Goal: Task Accomplishment & Management: Complete application form

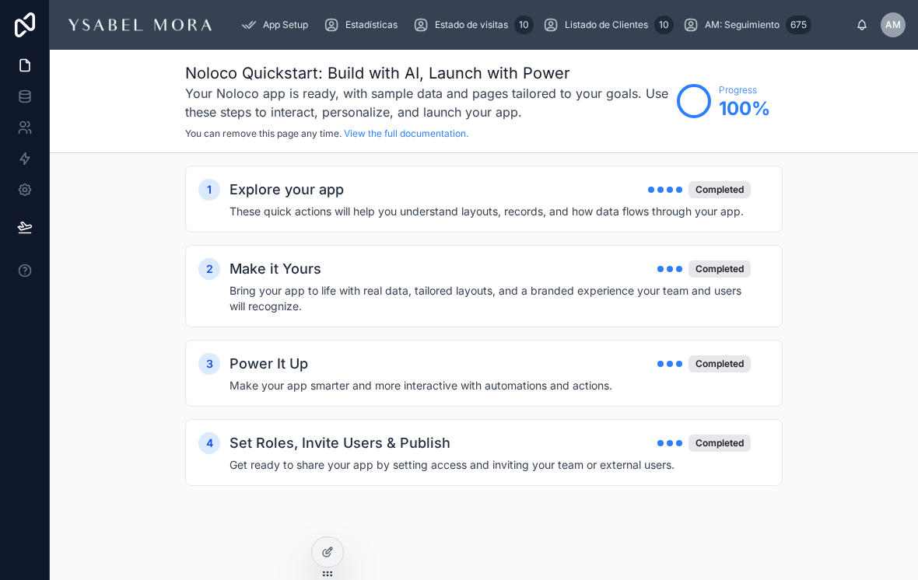
scroll to position [24, 0]
click at [389, 12] on div "Estadísticas" at bounding box center [364, 24] width 80 height 25
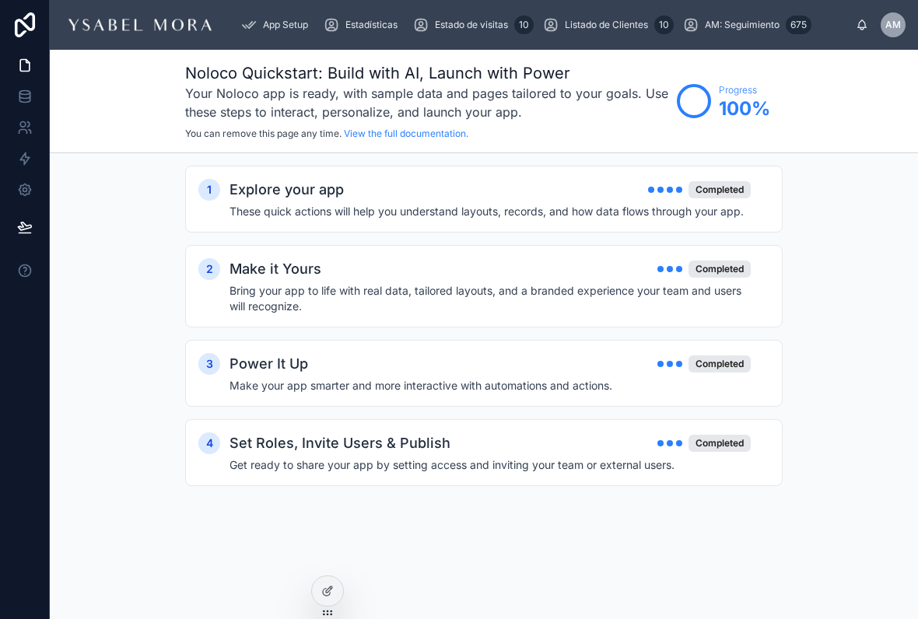
click at [382, 30] on span "Estadísticas" at bounding box center [371, 25] width 52 height 12
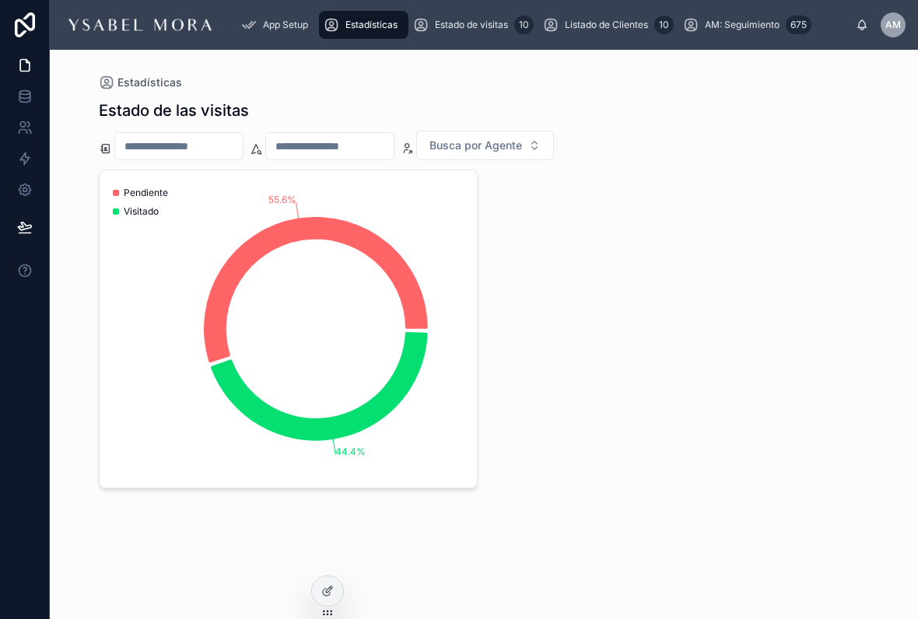
click at [440, 613] on div "Estadísticas Estado de las visitas Busca por Agente 55.6% 44.4% Pendiente Visit…" at bounding box center [484, 334] width 868 height 569
click at [610, 25] on span "Listado de Clientes" at bounding box center [606, 25] width 83 height 12
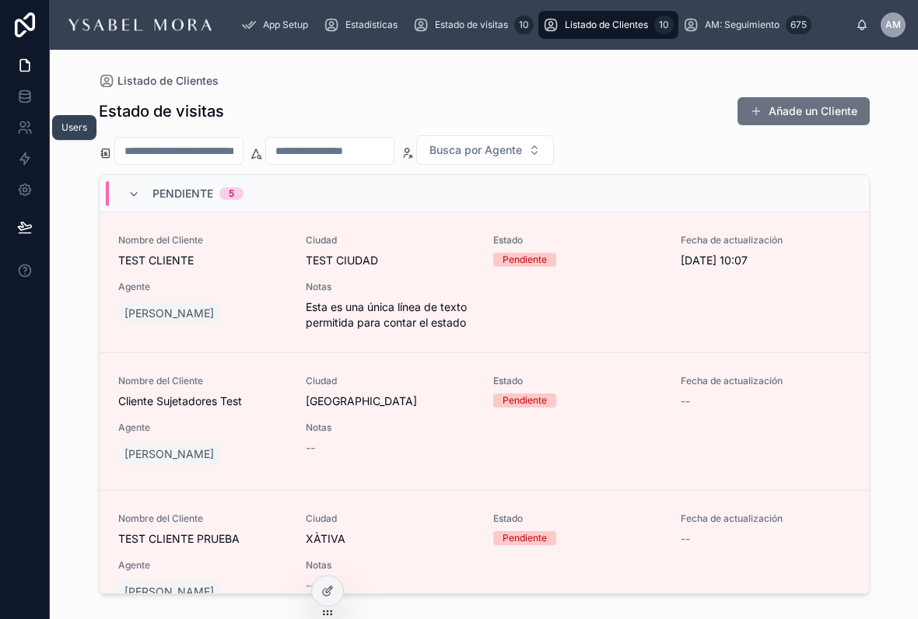
click at [31, 133] on icon at bounding box center [30, 132] width 2 height 4
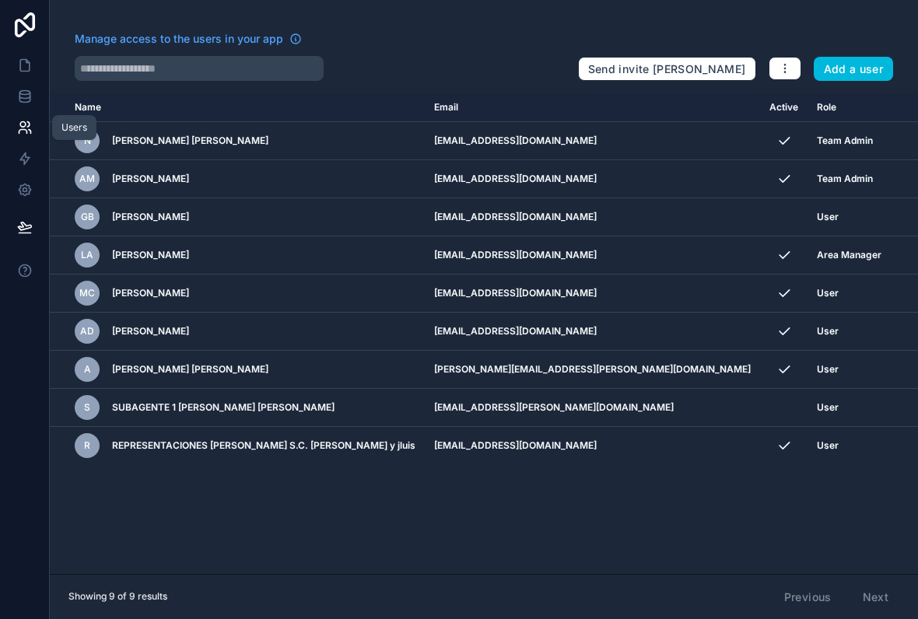
click at [864, 67] on button "Add a user" at bounding box center [853, 69] width 80 height 25
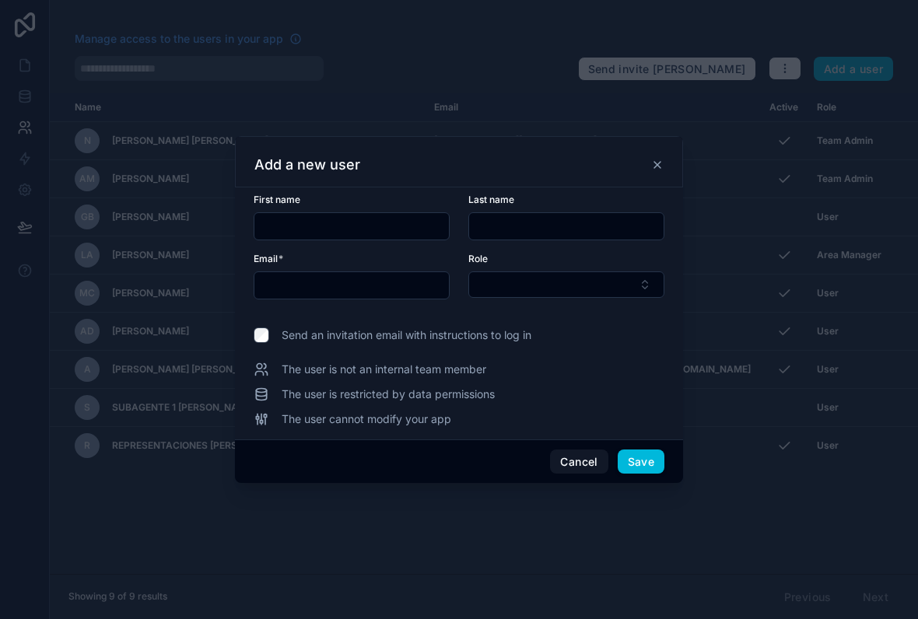
click at [367, 215] on input "text" at bounding box center [351, 226] width 194 height 22
type input "******"
click at [523, 219] on input "text" at bounding box center [566, 226] width 194 height 22
type input "**"
click at [694, 189] on div at bounding box center [459, 309] width 918 height 619
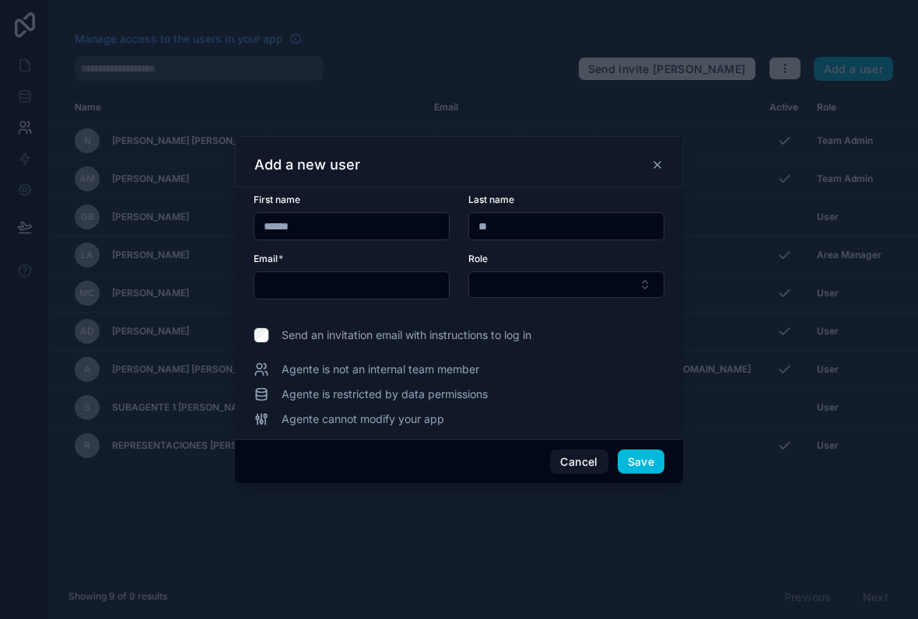
click at [384, 275] on input "text" at bounding box center [351, 286] width 194 height 22
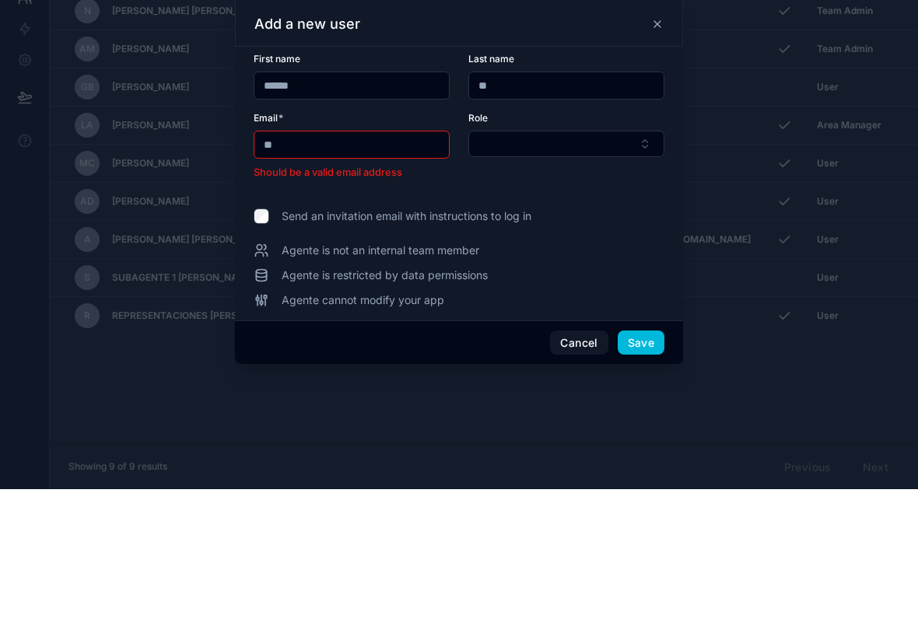
type input "*"
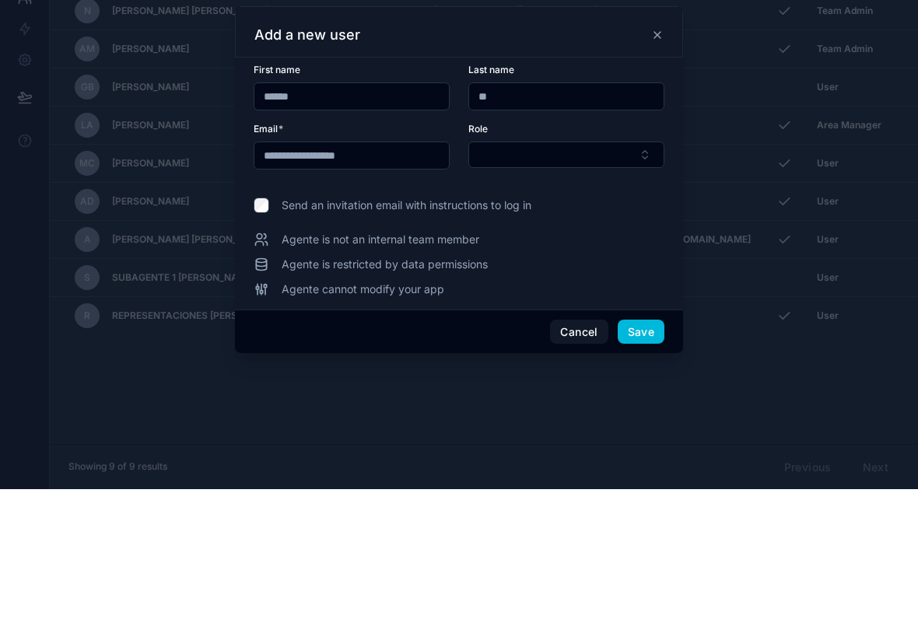
type input "**********"
click at [555, 271] on button "Select Button" at bounding box center [566, 284] width 196 height 26
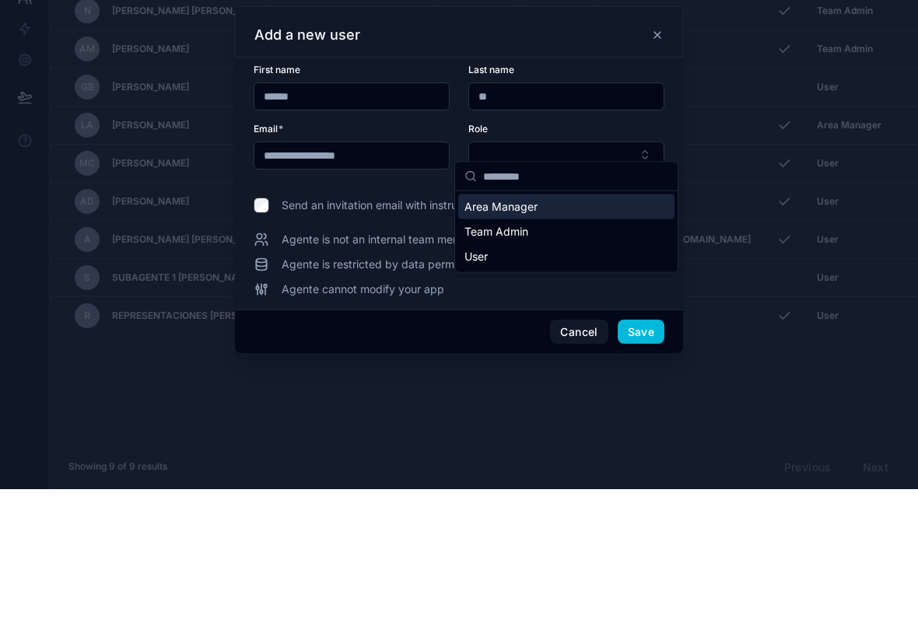
click at [489, 374] on div "User" at bounding box center [566, 386] width 216 height 25
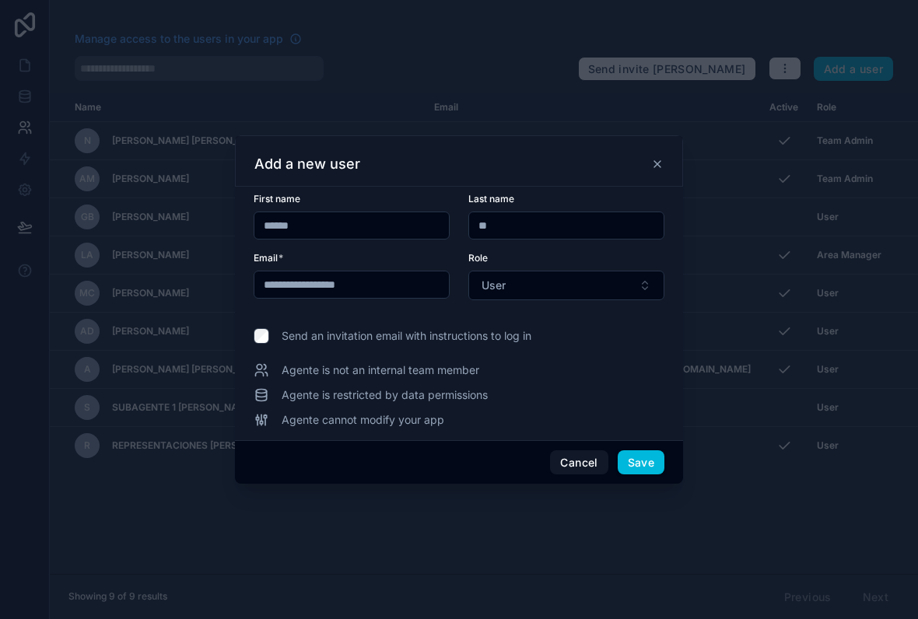
click at [376, 328] on span "Send an invitation email with instructions to log in" at bounding box center [407, 336] width 250 height 16
click at [642, 450] on button "Save" at bounding box center [640, 462] width 47 height 25
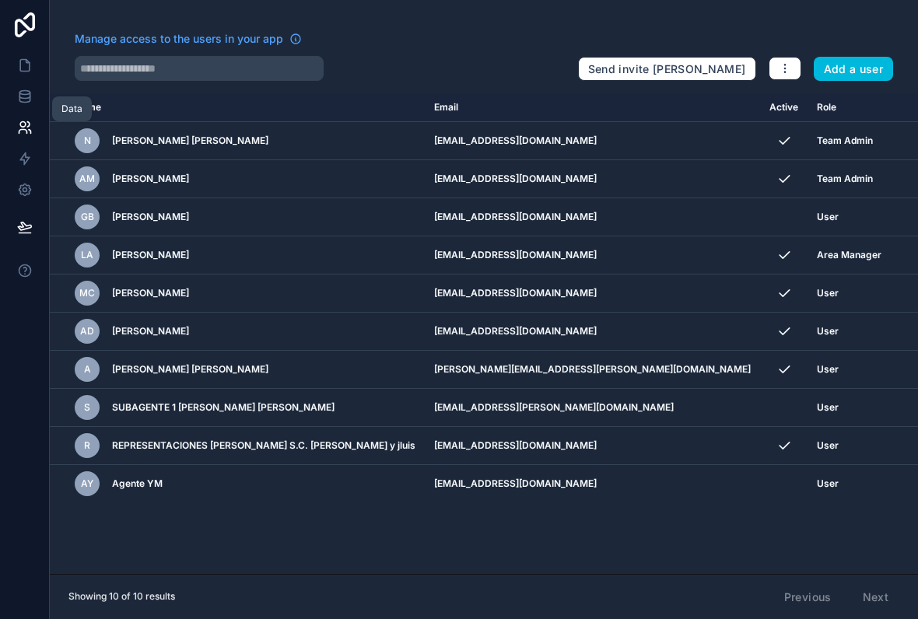
click at [24, 89] on icon at bounding box center [25, 97] width 16 height 16
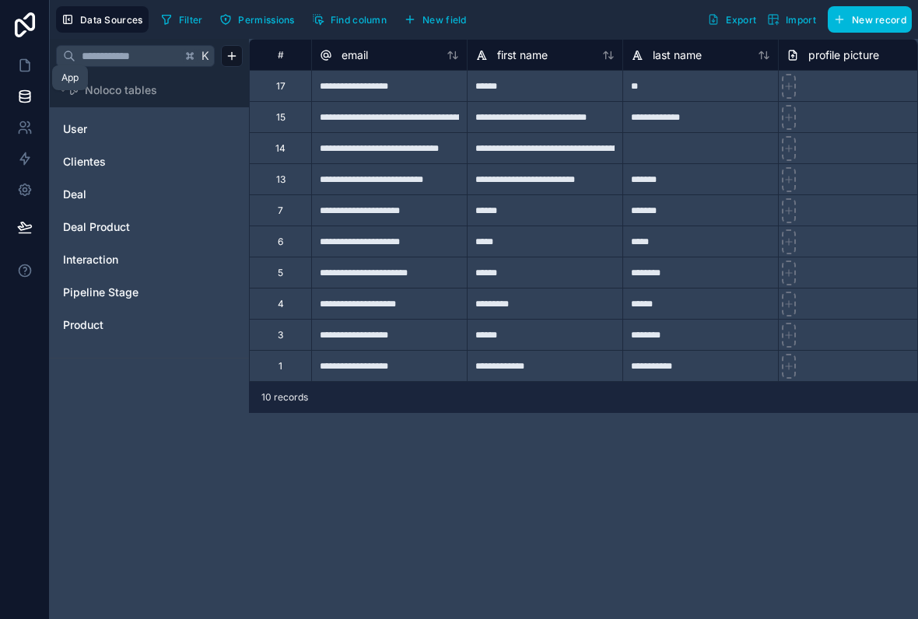
click at [23, 60] on icon at bounding box center [24, 66] width 9 height 12
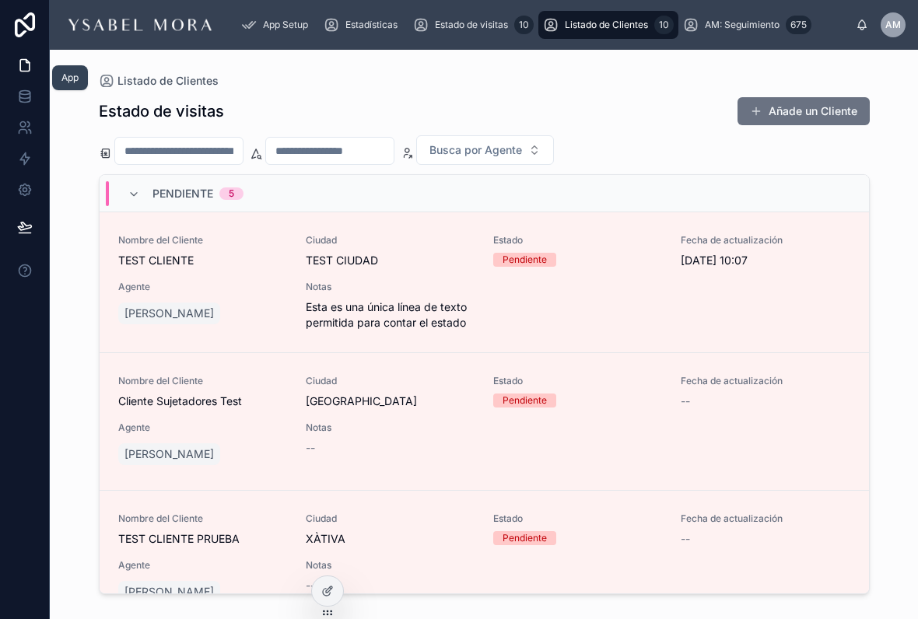
click at [26, 58] on icon at bounding box center [25, 66] width 16 height 16
click at [364, 19] on span "Estadísticas" at bounding box center [371, 25] width 52 height 12
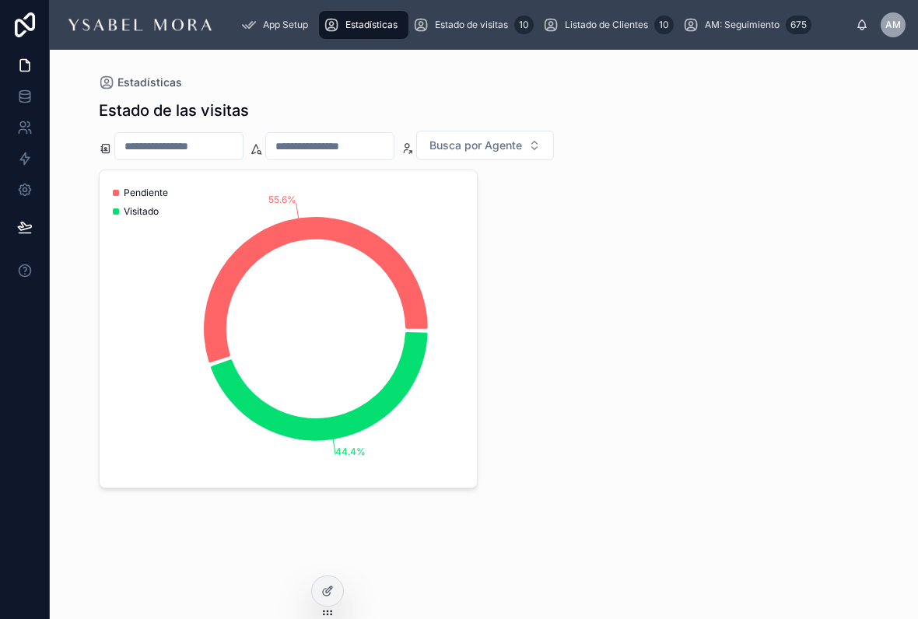
click at [233, 135] on input "text" at bounding box center [179, 146] width 128 height 22
click at [366, 135] on input "text" at bounding box center [330, 146] width 128 height 22
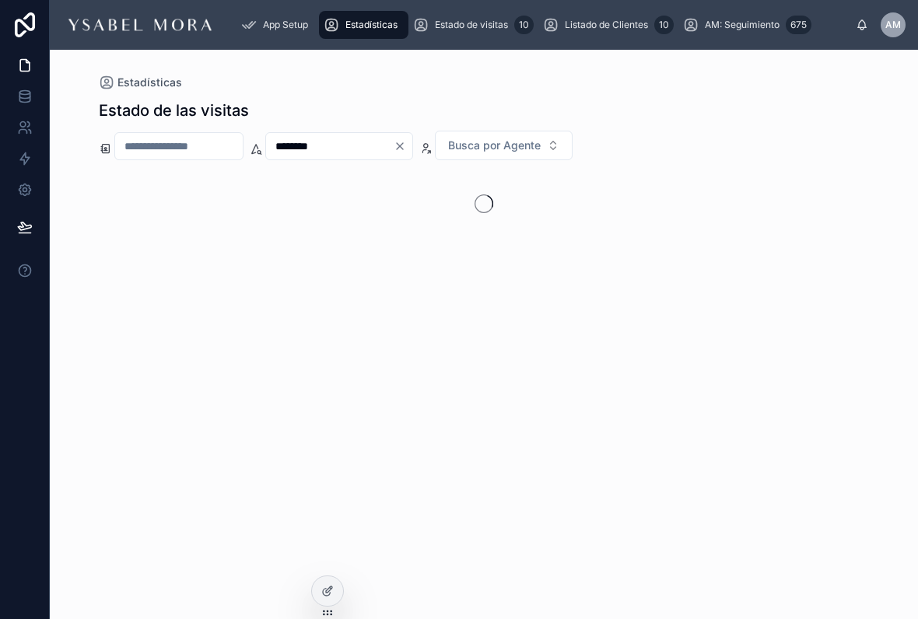
type input "********"
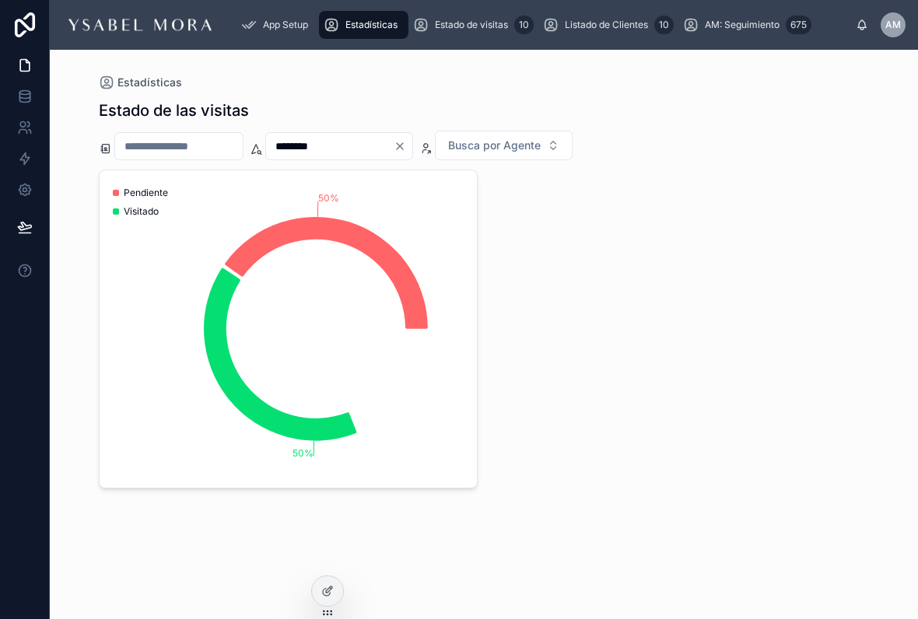
click at [743, 170] on div "50% 50% Pendiente Visitado" at bounding box center [484, 329] width 771 height 319
click at [406, 140] on icon "Clear" at bounding box center [400, 146] width 12 height 12
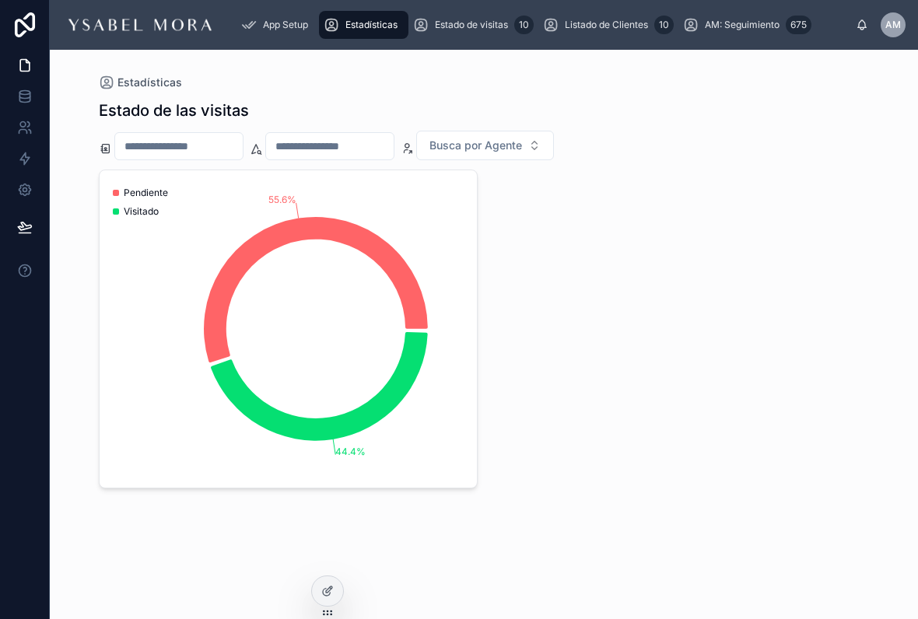
click at [522, 138] on span "Busca por Agente" at bounding box center [475, 146] width 93 height 16
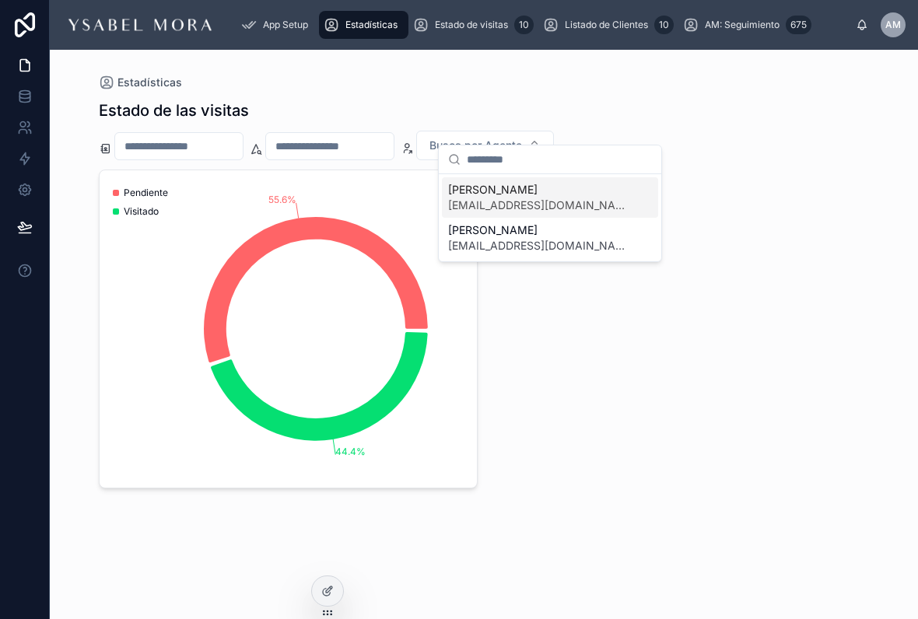
click at [733, 150] on div "Estado de las visitas Busca por Agente 55.6% 44.4% Pendiente Visitado" at bounding box center [484, 314] width 771 height 448
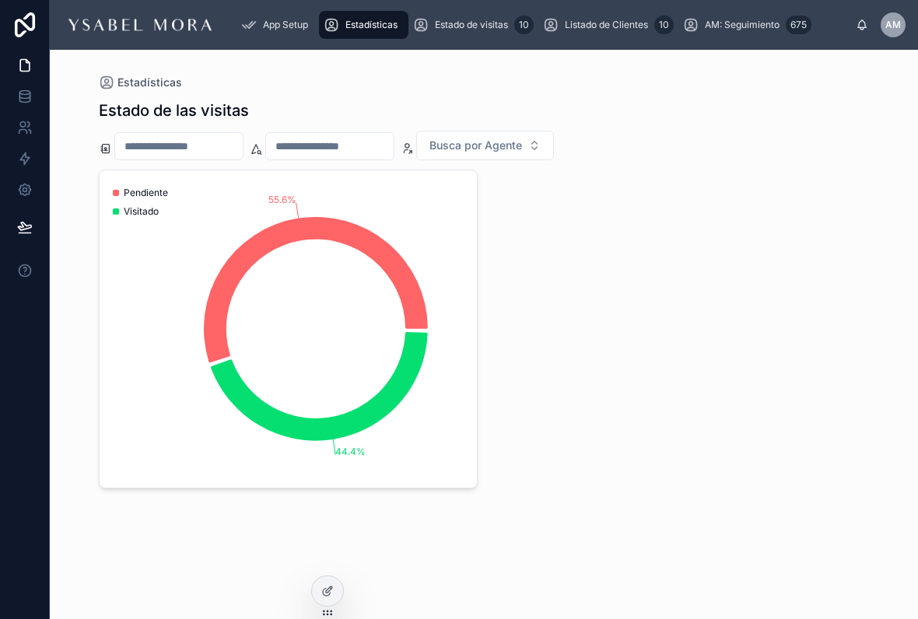
click at [479, 33] on div "Estado de visitas 10" at bounding box center [473, 24] width 121 height 25
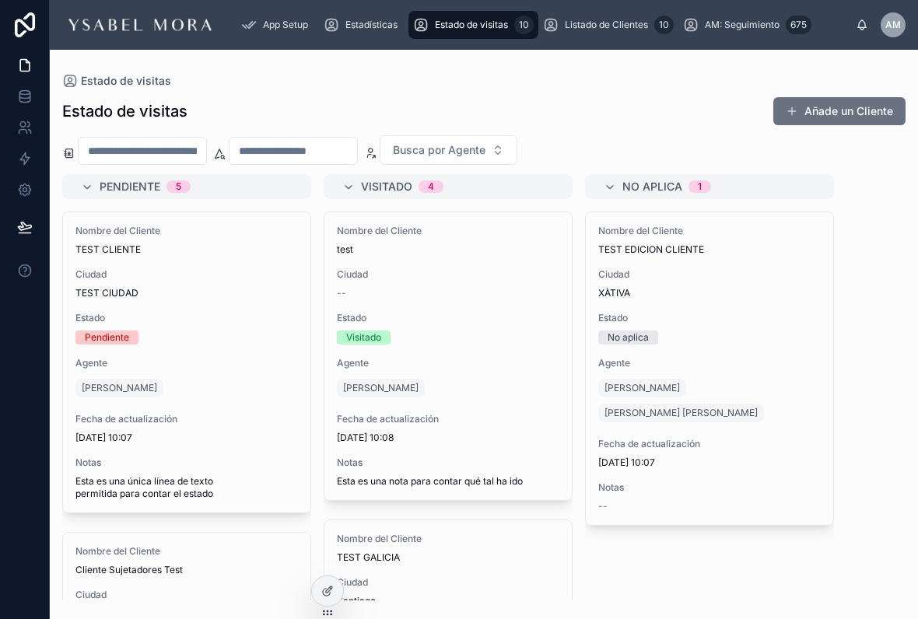
click at [624, 23] on span "Listado de Clientes" at bounding box center [606, 25] width 83 height 12
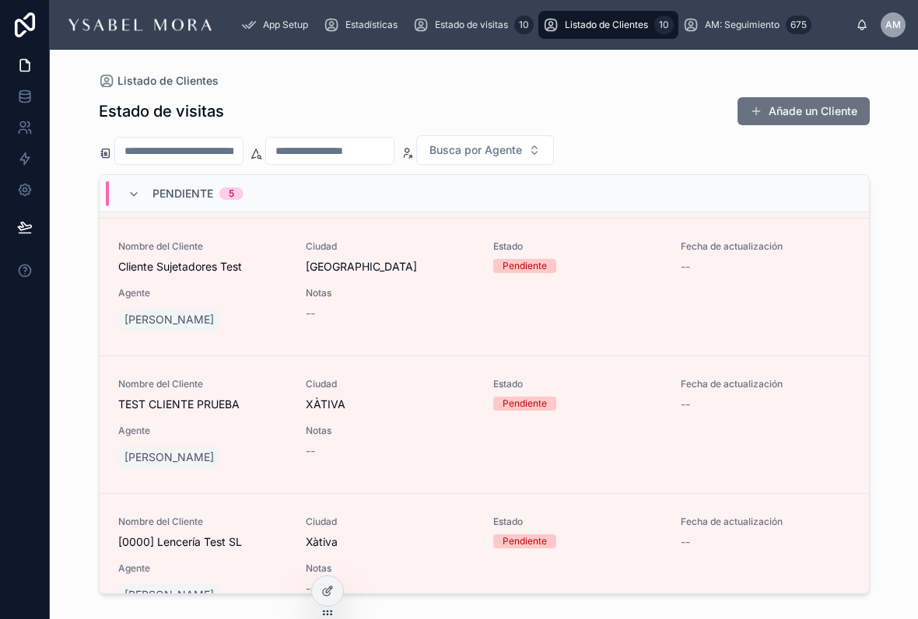
scroll to position [125, 0]
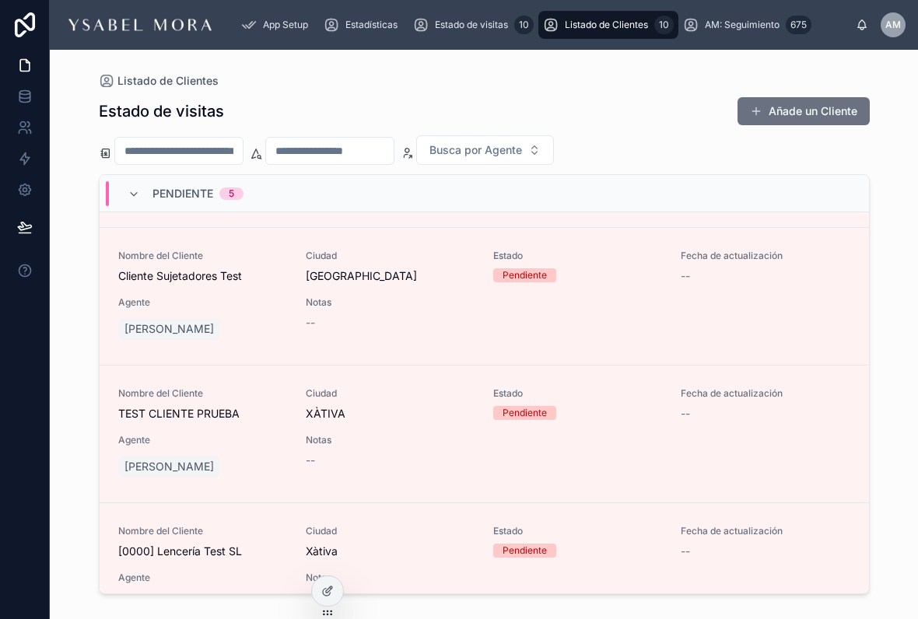
click at [826, 117] on button "Añade un Cliente" at bounding box center [803, 111] width 132 height 28
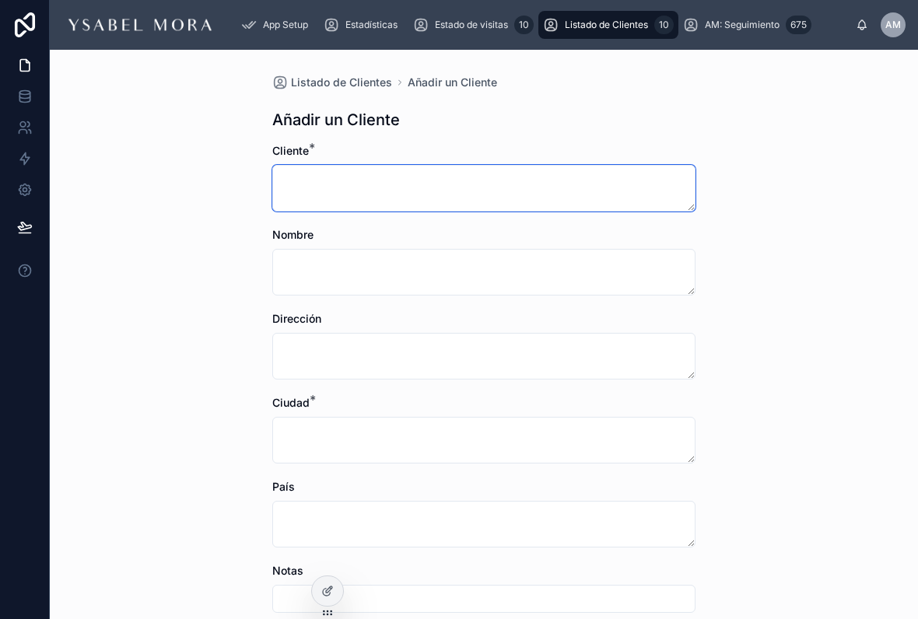
click at [470, 173] on textarea at bounding box center [483, 188] width 423 height 47
type textarea "*"
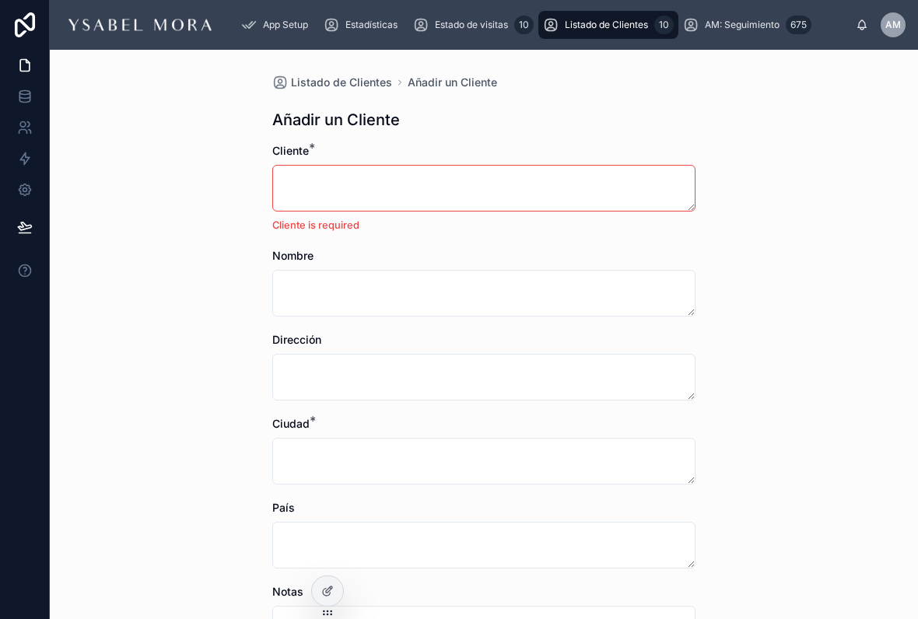
click at [803, 199] on div "Listado de Clientes Añadir un Cliente Añadir un Cliente Cliente * Cliente is re…" at bounding box center [484, 334] width 868 height 569
click at [484, 26] on span "Estado de visitas" at bounding box center [471, 25] width 73 height 12
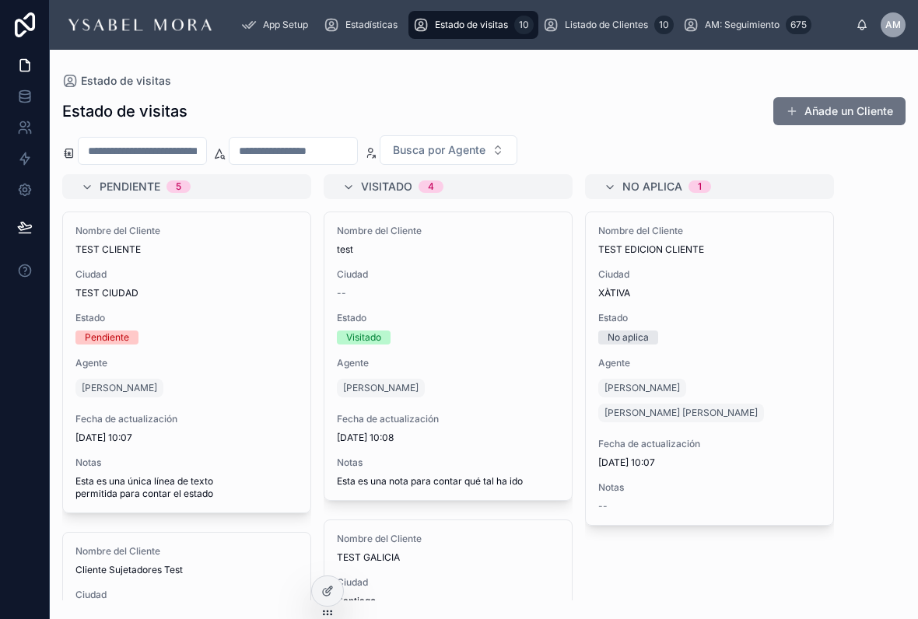
click at [836, 108] on button "Añade un Cliente" at bounding box center [839, 111] width 132 height 28
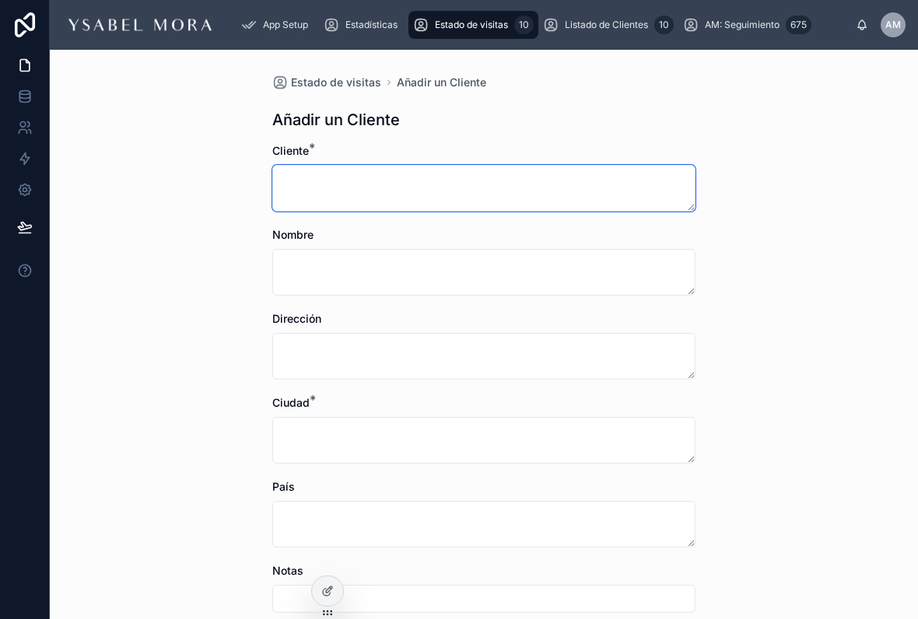
click at [437, 186] on textarea at bounding box center [483, 188] width 423 height 47
type textarea "**********"
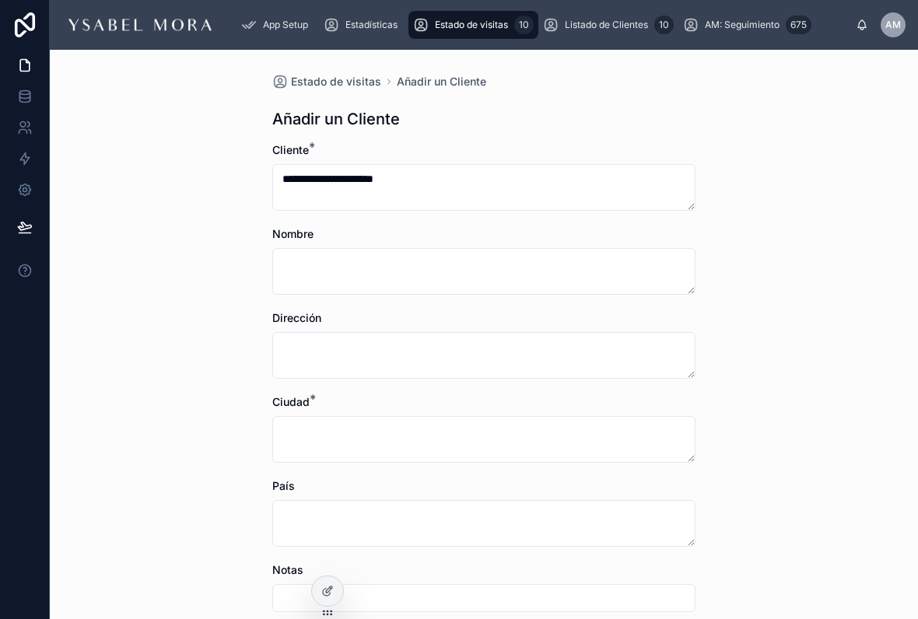
click at [836, 228] on div "**********" at bounding box center [484, 334] width 868 height 569
click at [894, 310] on div "**********" at bounding box center [484, 334] width 868 height 569
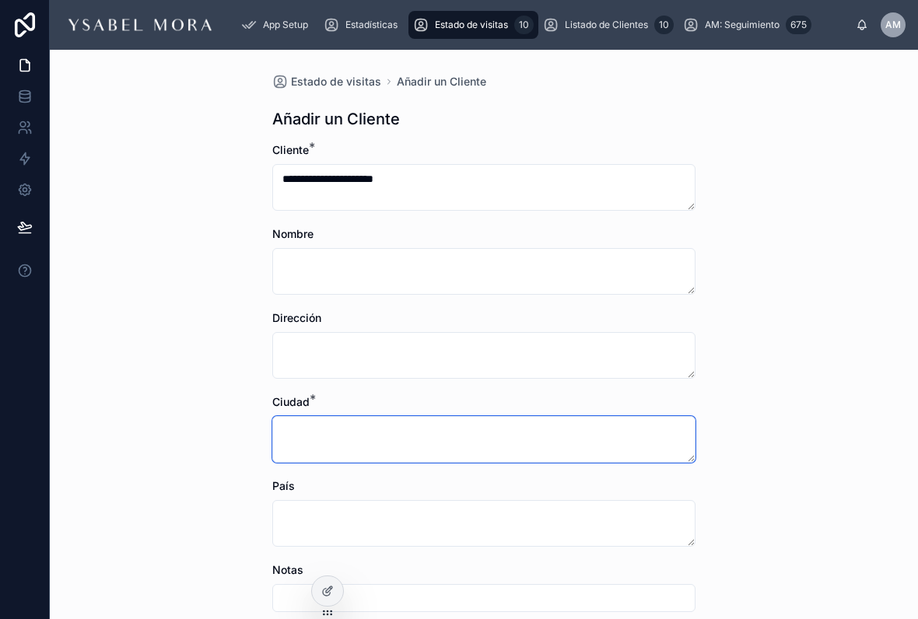
click at [453, 435] on textarea at bounding box center [483, 439] width 423 height 47
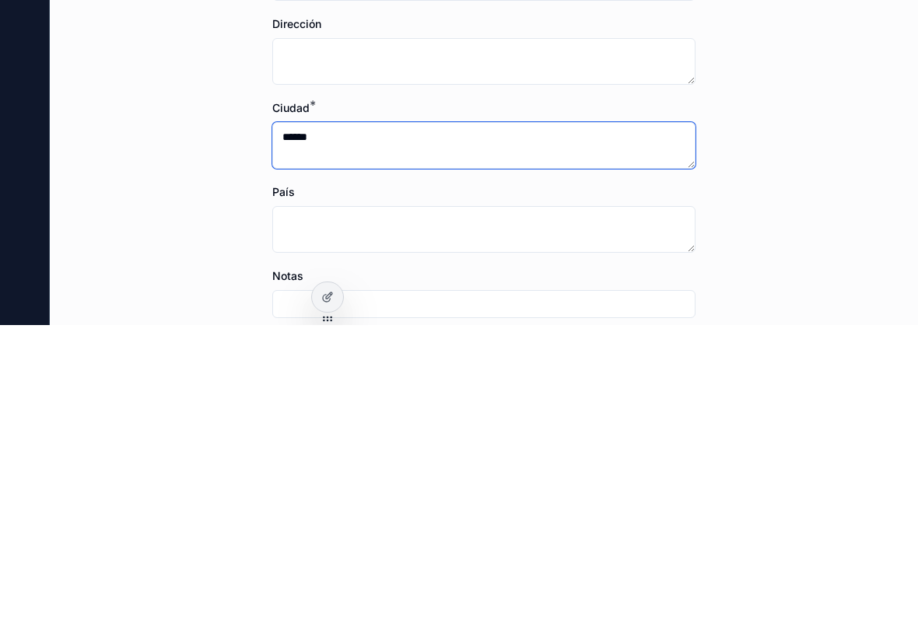
type textarea "******"
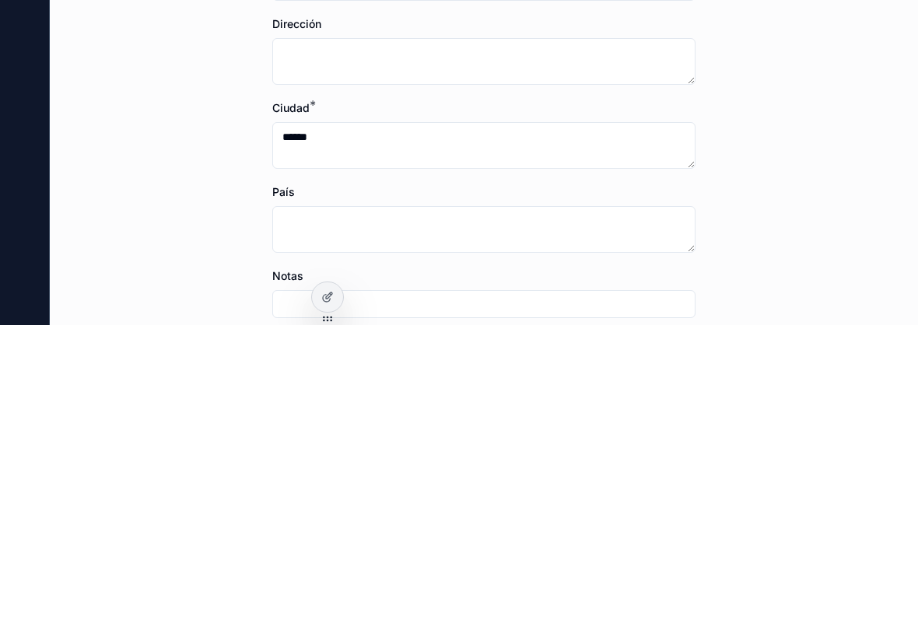
click at [768, 204] on div "**********" at bounding box center [484, 334] width 868 height 569
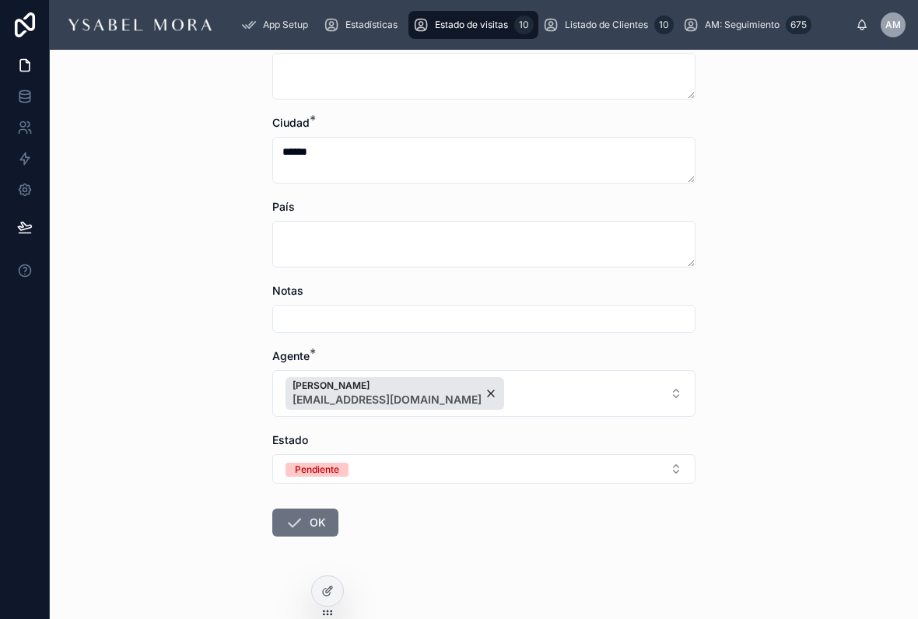
scroll to position [278, 0]
click at [309, 510] on button "OK" at bounding box center [305, 524] width 66 height 28
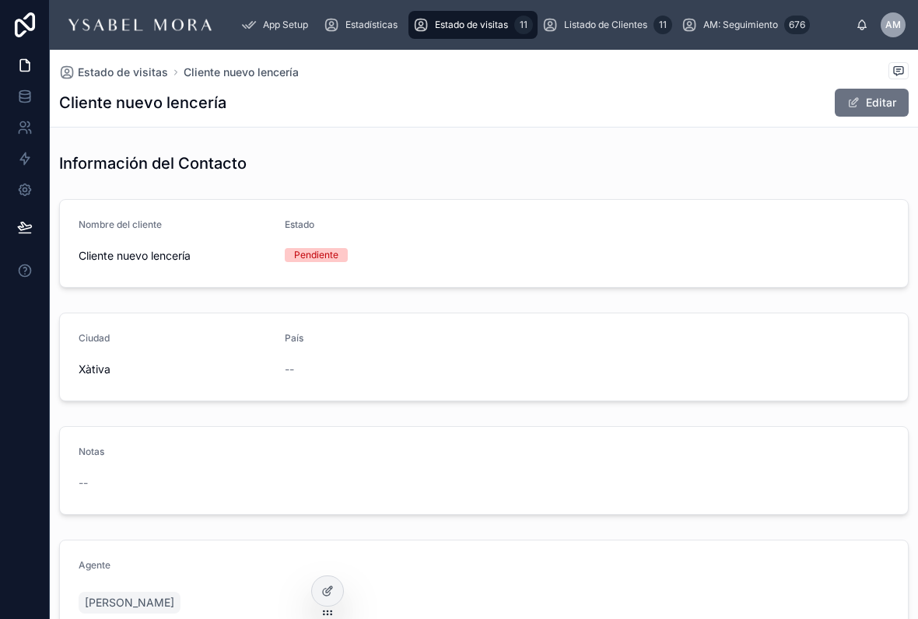
click at [505, 16] on div "Estado de visitas 11" at bounding box center [473, 24] width 120 height 25
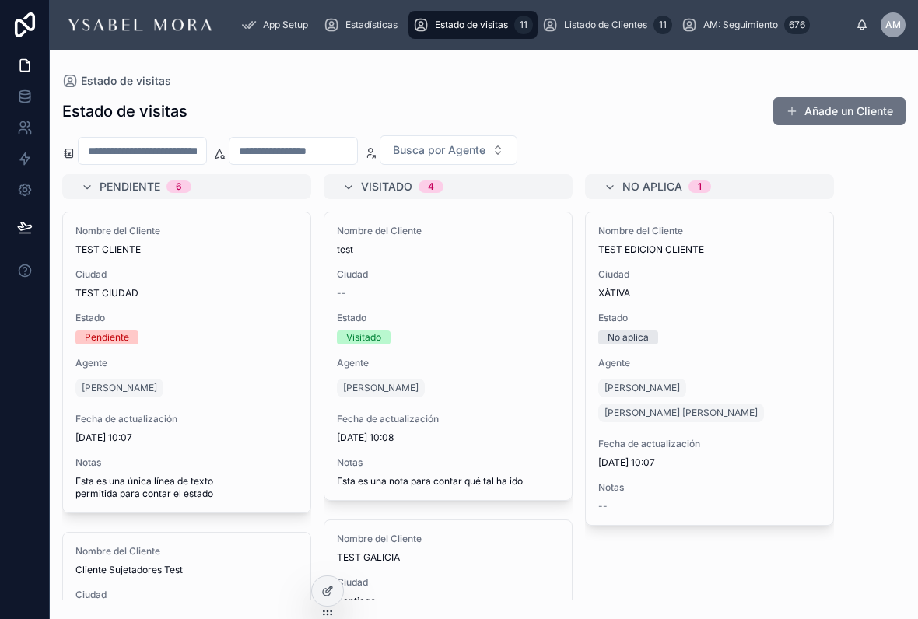
click at [182, 140] on input "text" at bounding box center [143, 151] width 128 height 22
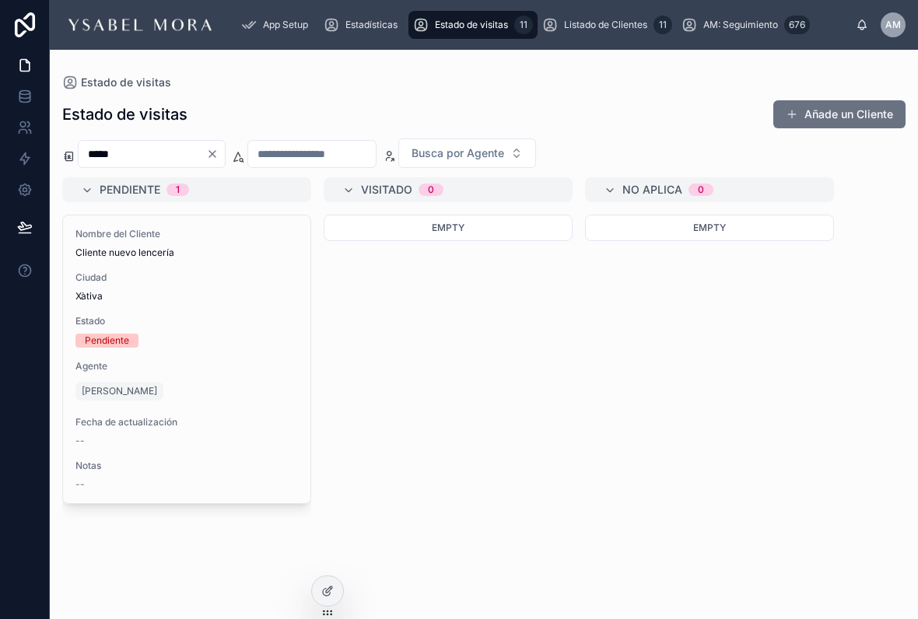
type input "*****"
click at [883, 250] on div "Pendiente 1 Nombre del Cliente Cliente nuevo lencería Ciudad Xàtiva Estado Pend…" at bounding box center [484, 388] width 868 height 423
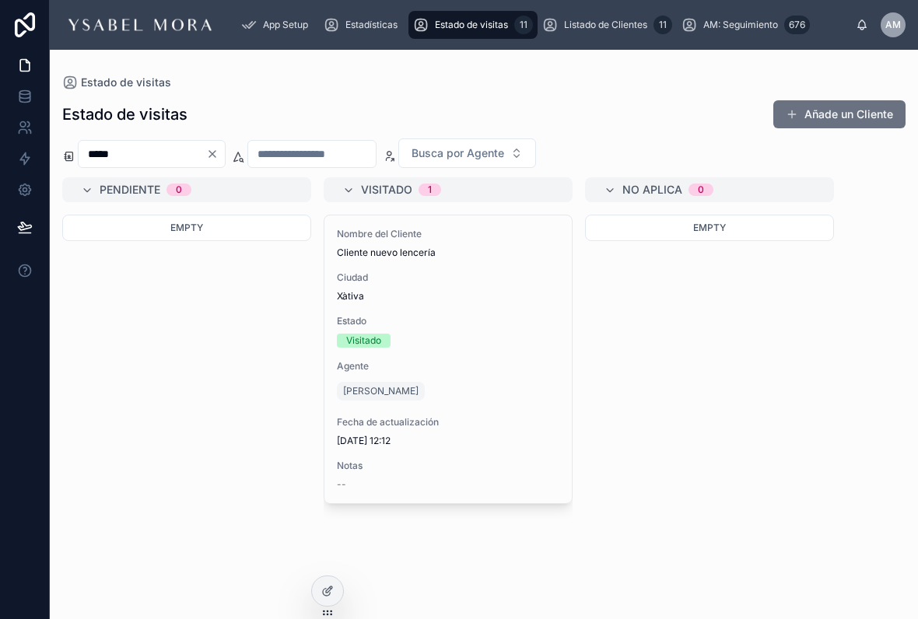
click at [398, 19] on link "Estadísticas" at bounding box center [363, 25] width 89 height 28
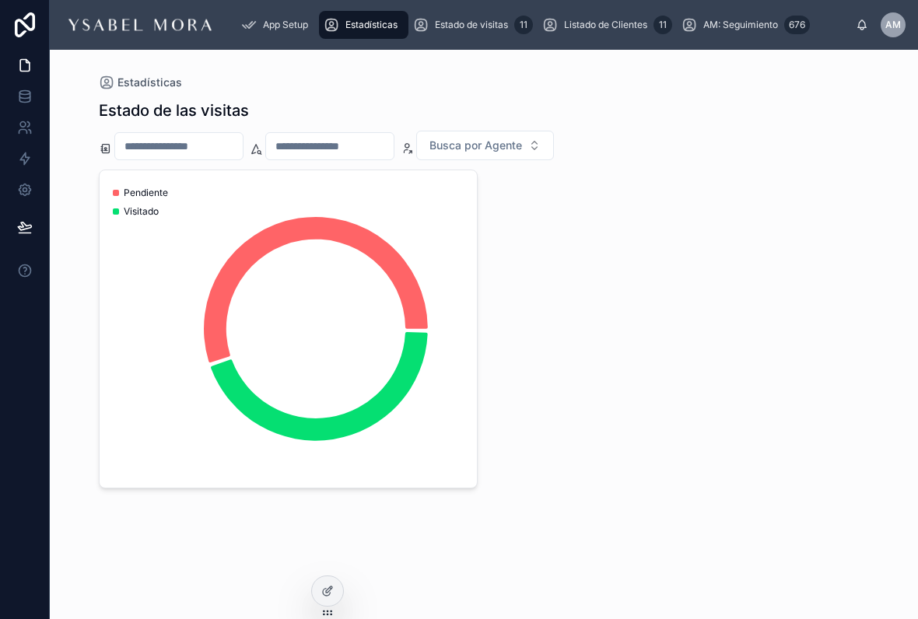
click at [374, 17] on div "Estadísticas" at bounding box center [364, 24] width 80 height 25
click at [851, 108] on div "Estado de las visitas Busca por Agente 50% 50% Pendiente Visitado" at bounding box center [484, 314] width 771 height 448
click at [785, 17] on div "AM: Seguimiento 676" at bounding box center [745, 24] width 128 height 25
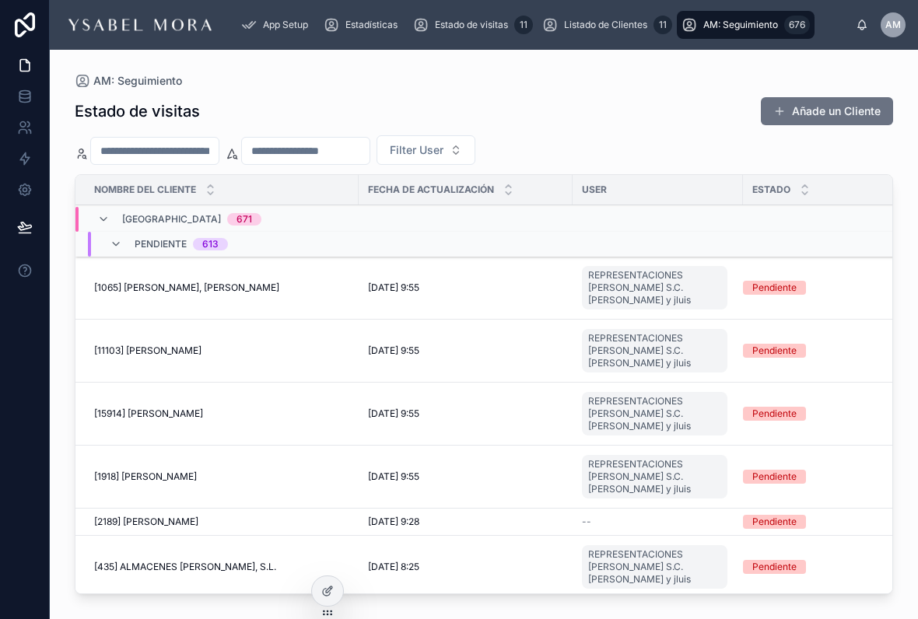
scroll to position [16, 0]
click at [289, 470] on div "[1918] [PERSON_NAME] [1918] [PERSON_NAME]" at bounding box center [221, 476] width 255 height 12
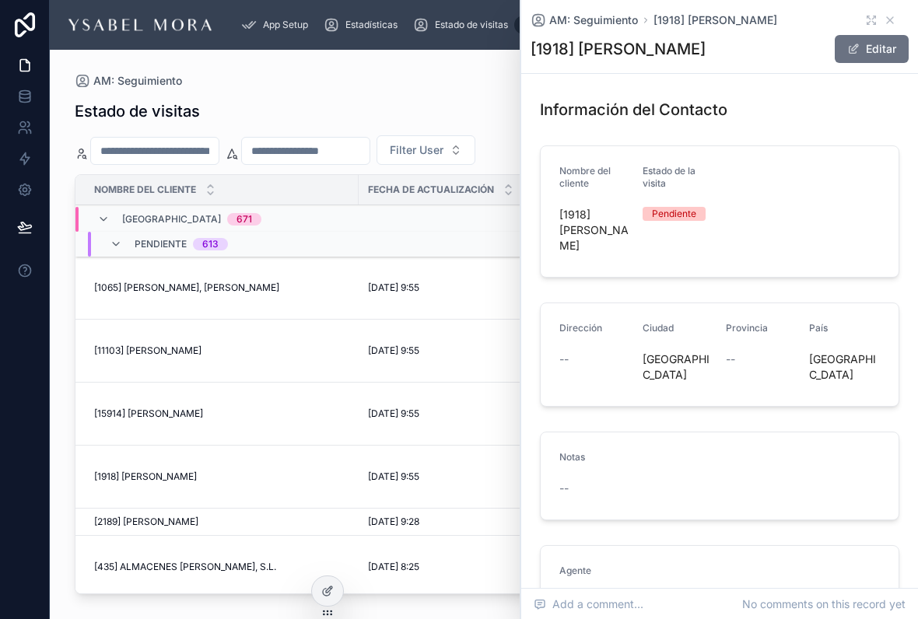
click at [317, 446] on td "[1918] [PERSON_NAME] [1918] [PERSON_NAME]" at bounding box center [216, 477] width 283 height 63
click at [296, 516] on div "[2189] [PERSON_NAME] [2189] [PERSON_NAME]" at bounding box center [221, 522] width 255 height 12
click at [460, 87] on div "Estado de visitas Añade un Cliente Filter User Nombre del Cliente Fecha de actu…" at bounding box center [484, 343] width 818 height 513
click at [891, 21] on icon at bounding box center [889, 20] width 12 height 12
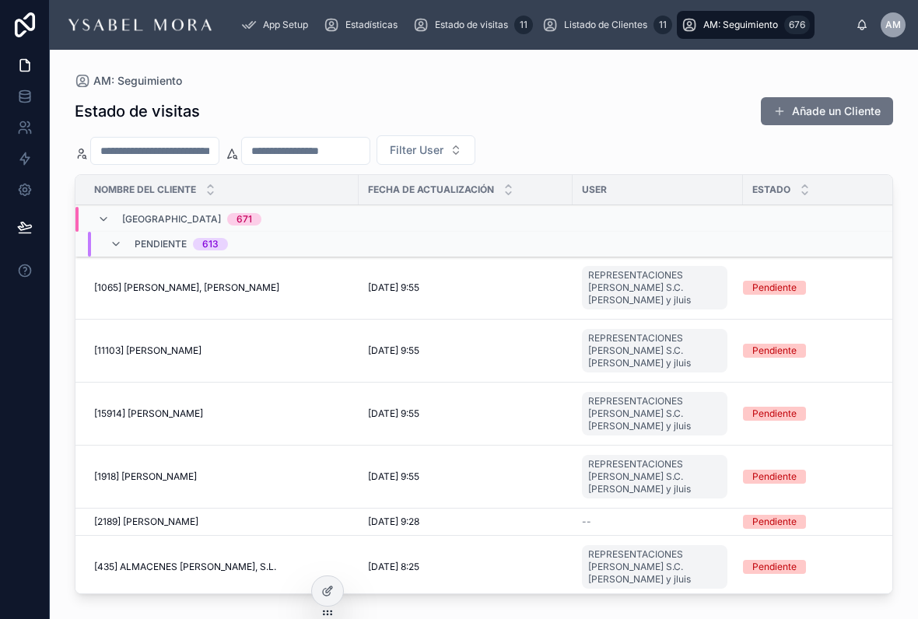
click at [198, 516] on span "[2189] [PERSON_NAME]" at bounding box center [146, 522] width 104 height 12
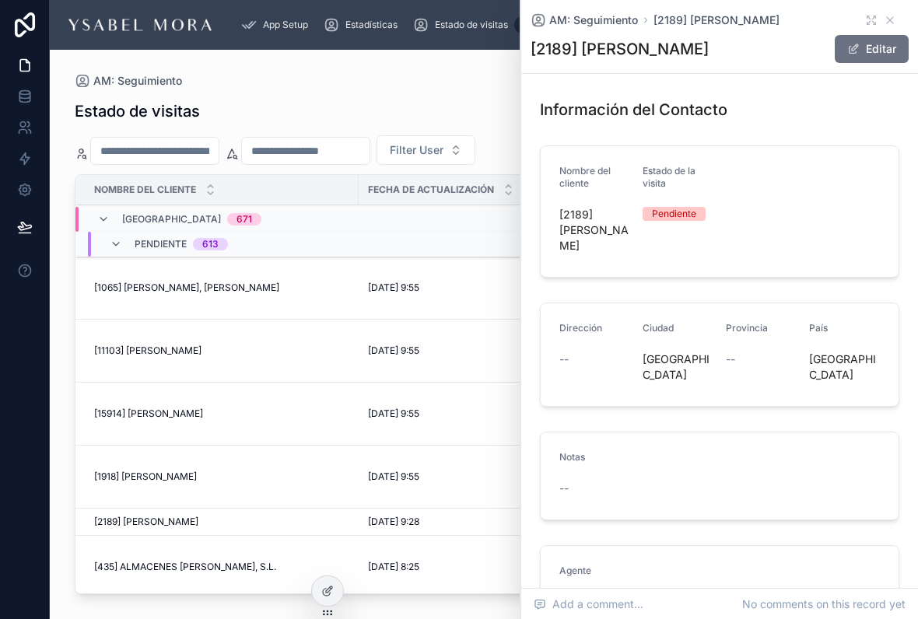
click at [223, 458] on td "[1918] [PERSON_NAME] [1918] [PERSON_NAME]" at bounding box center [216, 477] width 283 height 63
click at [883, 42] on button "Editar" at bounding box center [871, 49] width 74 height 28
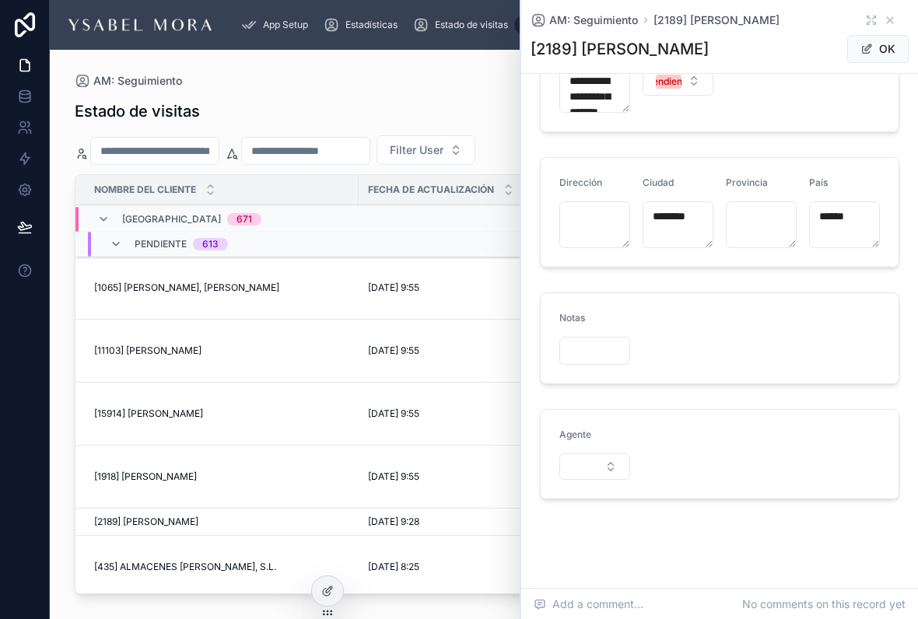
scroll to position [135, 0]
click at [576, 464] on button "Select Button" at bounding box center [594, 468] width 71 height 26
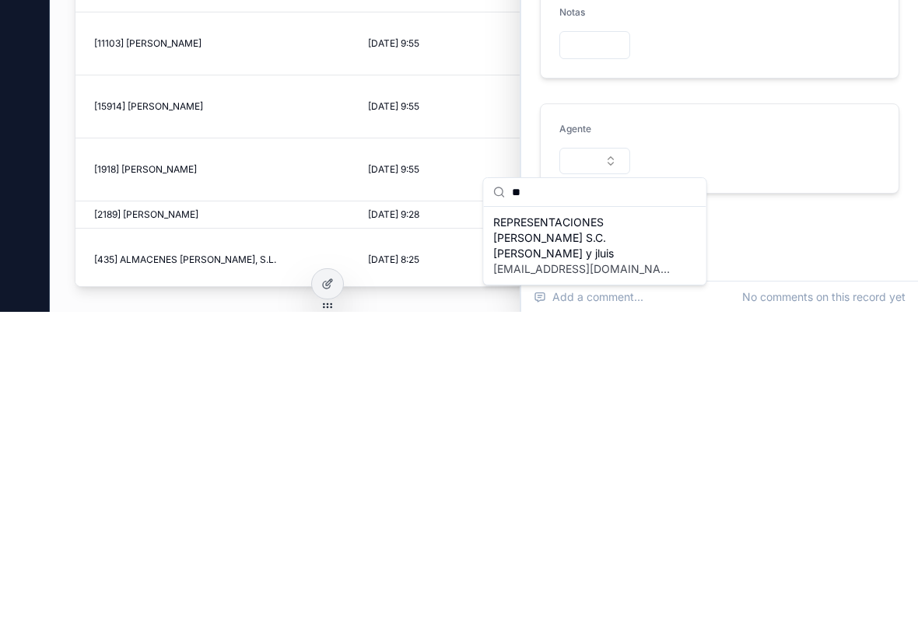
type input "**"
click at [628, 522] on span "REPRESENTACIONES [PERSON_NAME] S.C. [PERSON_NAME] y jluis" at bounding box center [585, 545] width 185 height 47
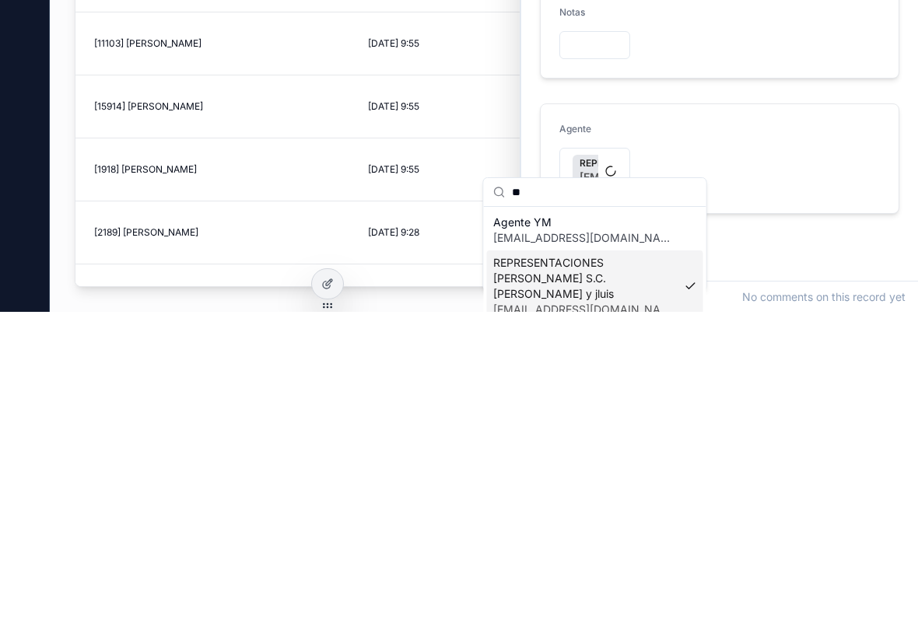
scroll to position [19, 0]
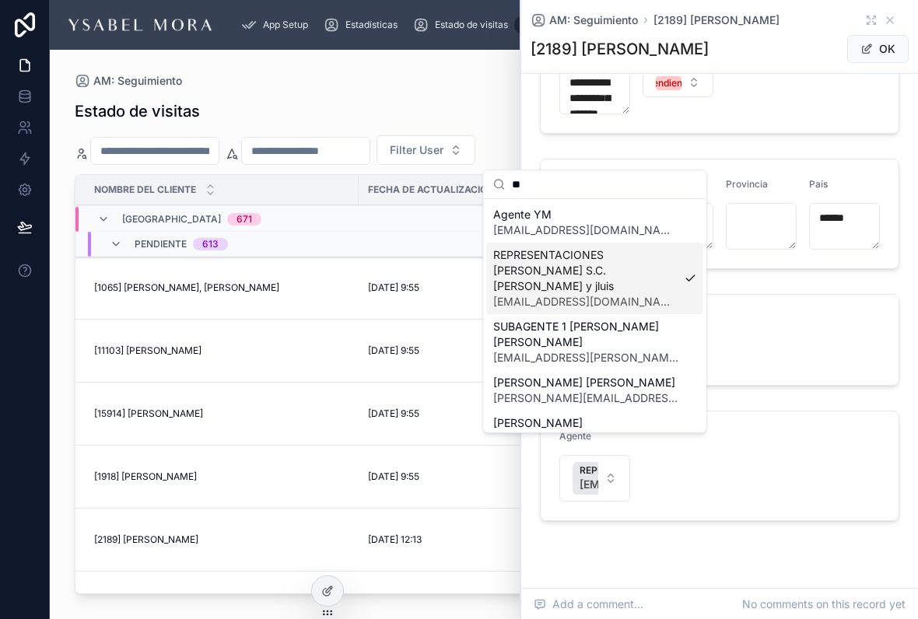
click at [638, 529] on div "**********" at bounding box center [719, 245] width 397 height 761
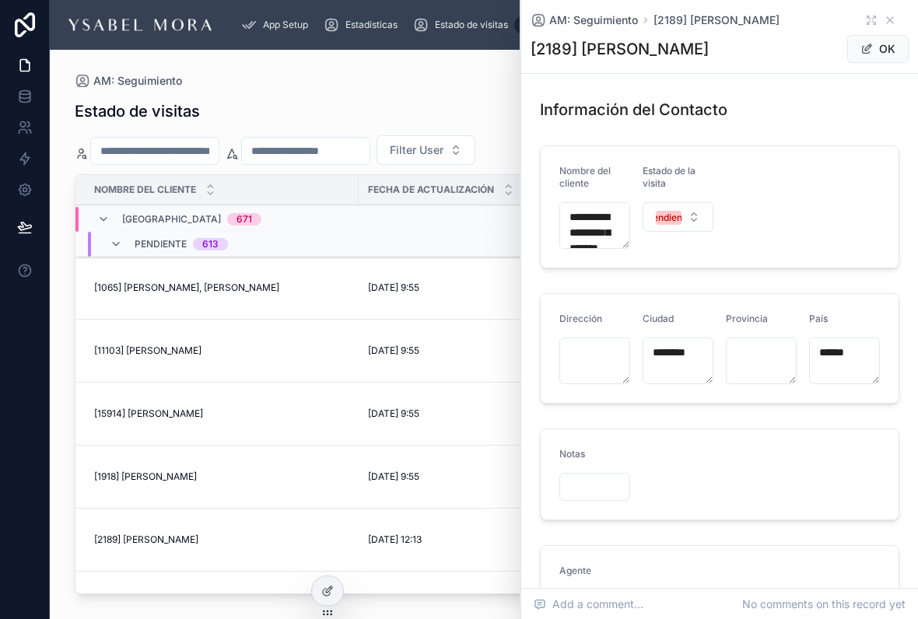
scroll to position [0, 0]
click at [882, 44] on button "OK" at bounding box center [877, 49] width 61 height 28
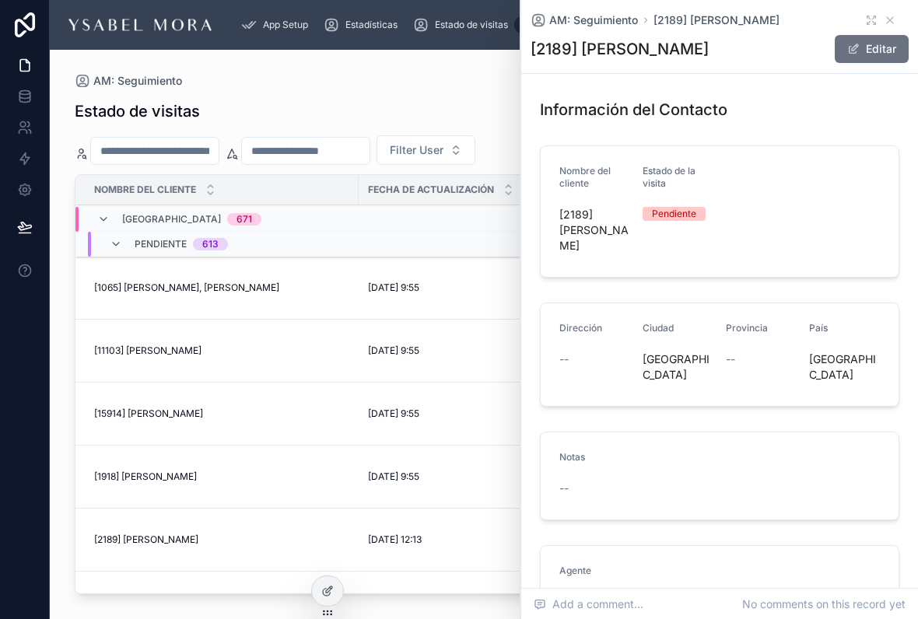
click at [453, 87] on div "Estado de visitas Añade un Cliente Filter User Nombre del Cliente Fecha de actu…" at bounding box center [484, 343] width 818 height 513
click at [889, 19] on icon at bounding box center [889, 20] width 12 height 12
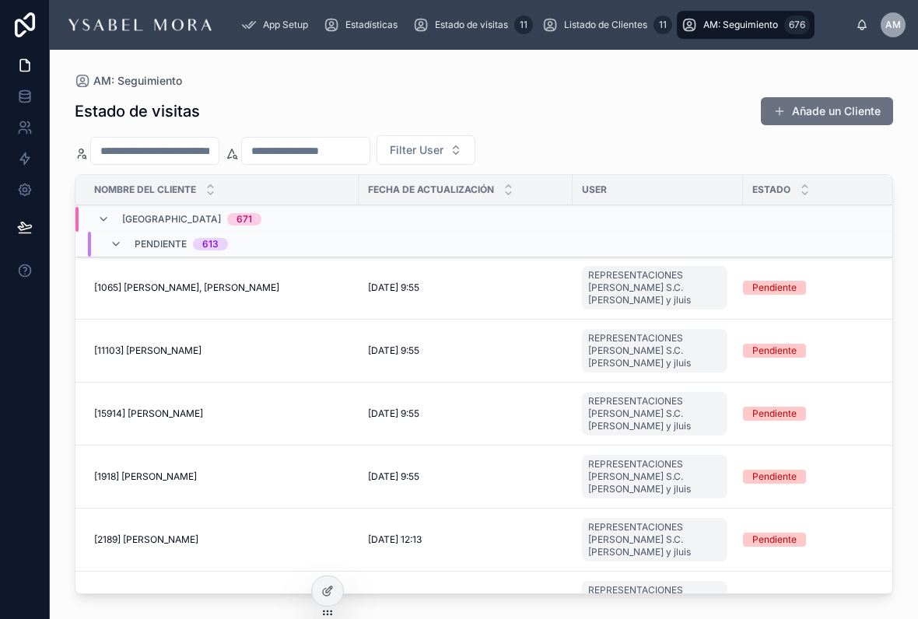
click at [897, 17] on div "AM" at bounding box center [892, 24] width 25 height 25
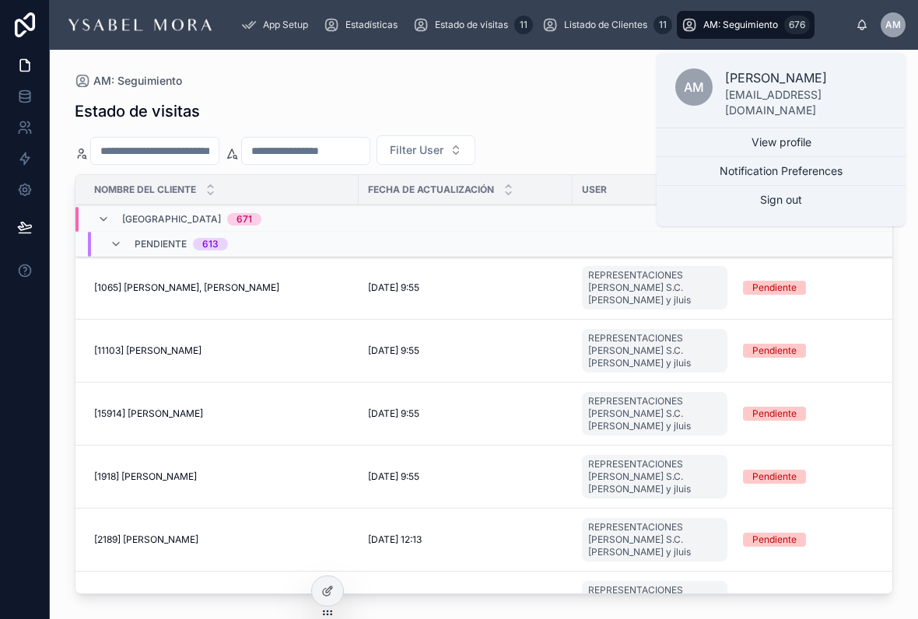
click at [625, 104] on div "Estado de visitas Añade un Cliente" at bounding box center [484, 111] width 818 height 30
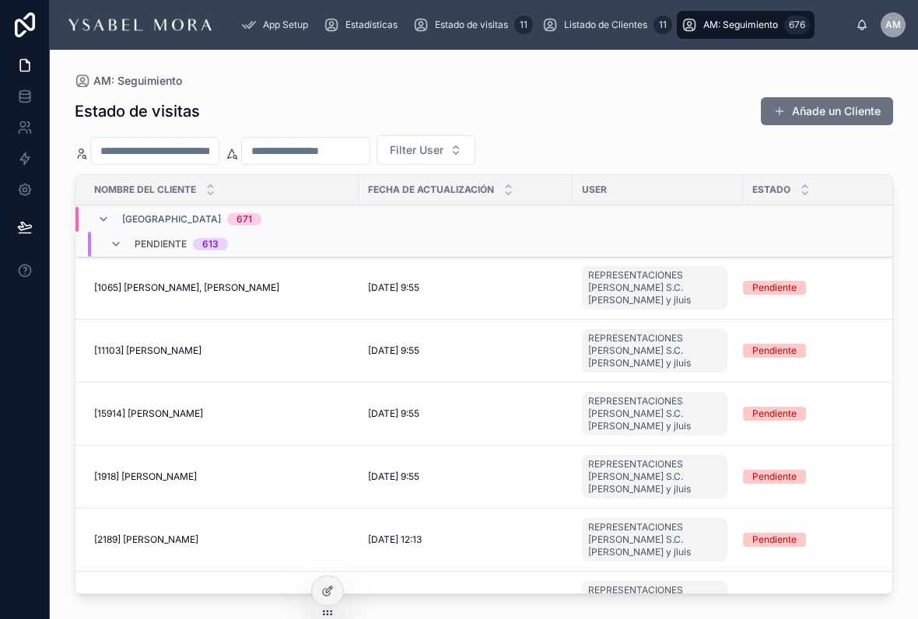
click at [448, 24] on span "Estado de visitas" at bounding box center [471, 25] width 73 height 12
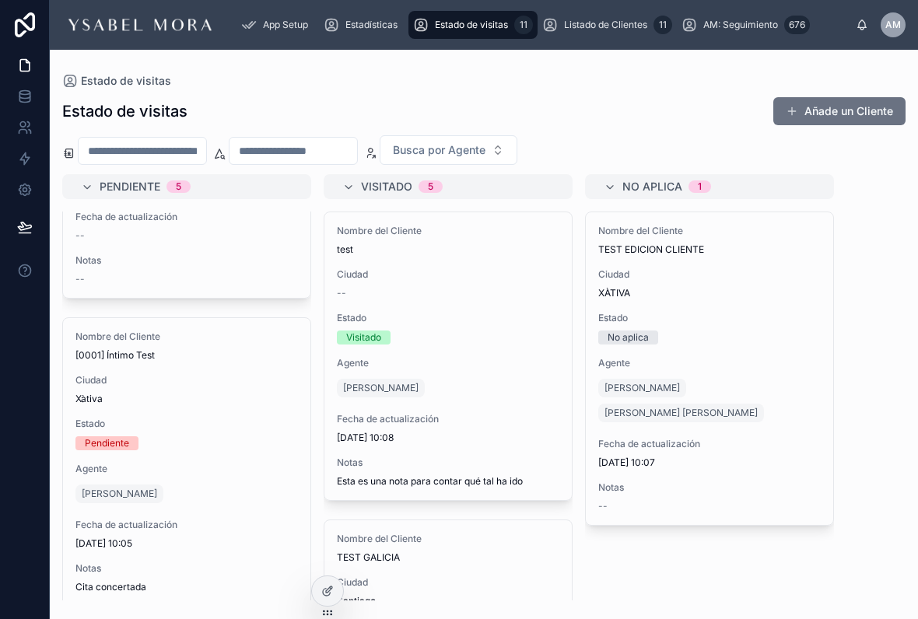
scroll to position [831, 0]
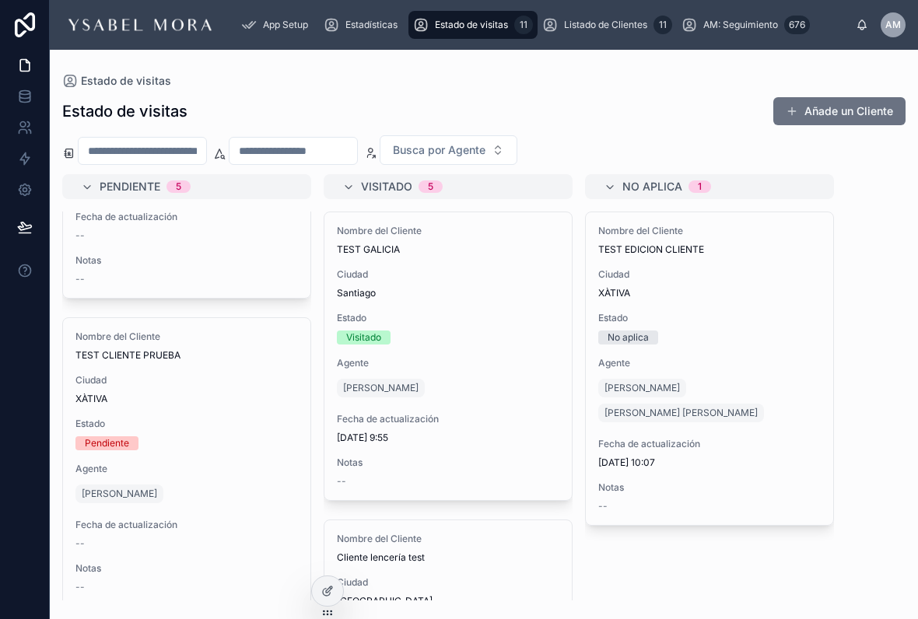
click at [697, 75] on div "Estado de visitas" at bounding box center [483, 81] width 843 height 12
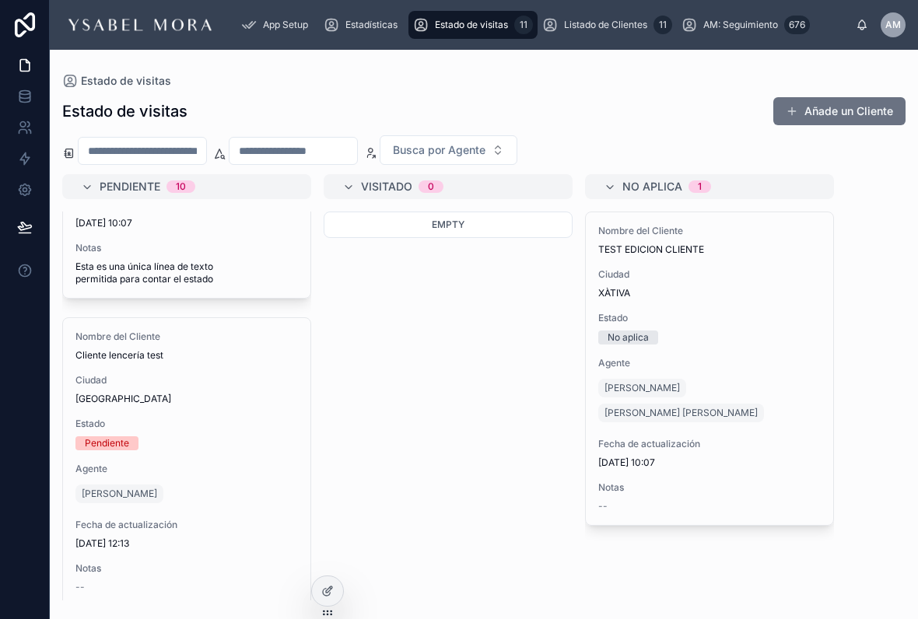
click at [628, 16] on div "Listado de Clientes 11" at bounding box center [607, 24] width 130 height 25
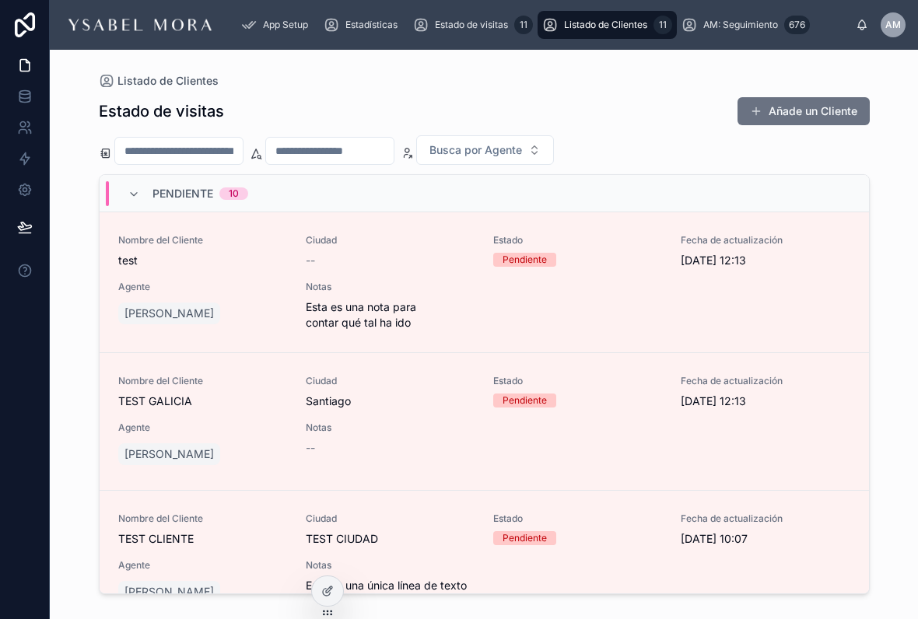
click at [120, 200] on div "Pendiente 10" at bounding box center [188, 193] width 158 height 25
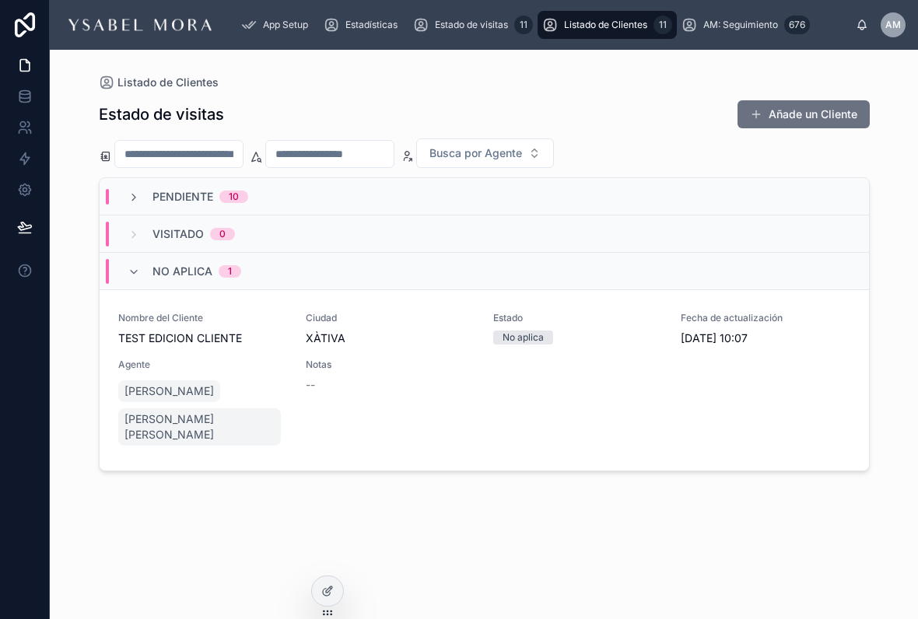
click at [443, 429] on div "Notas --" at bounding box center [390, 404] width 169 height 90
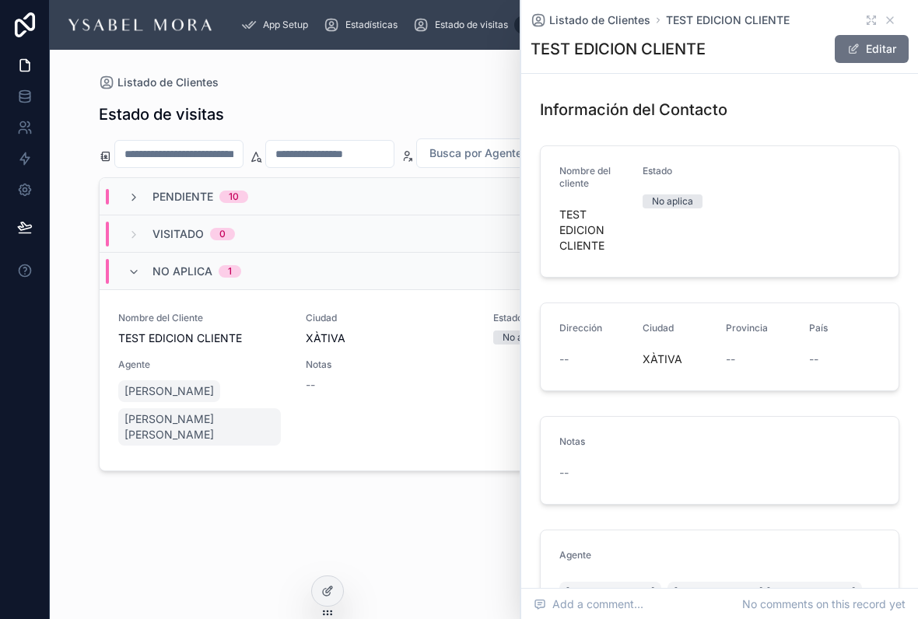
click at [879, 51] on button "Editar" at bounding box center [871, 49] width 74 height 28
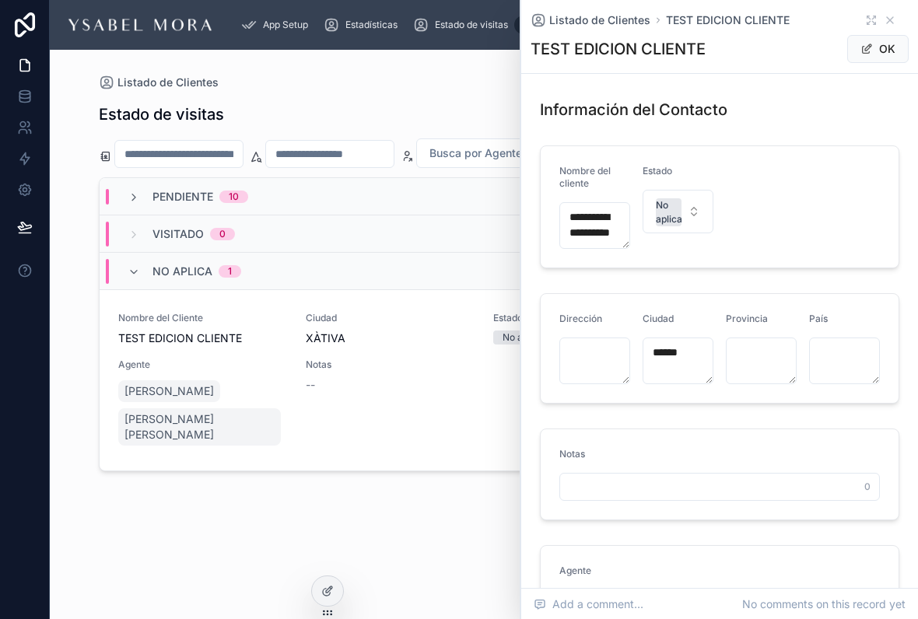
click at [656, 484] on input "text" at bounding box center [719, 487] width 319 height 22
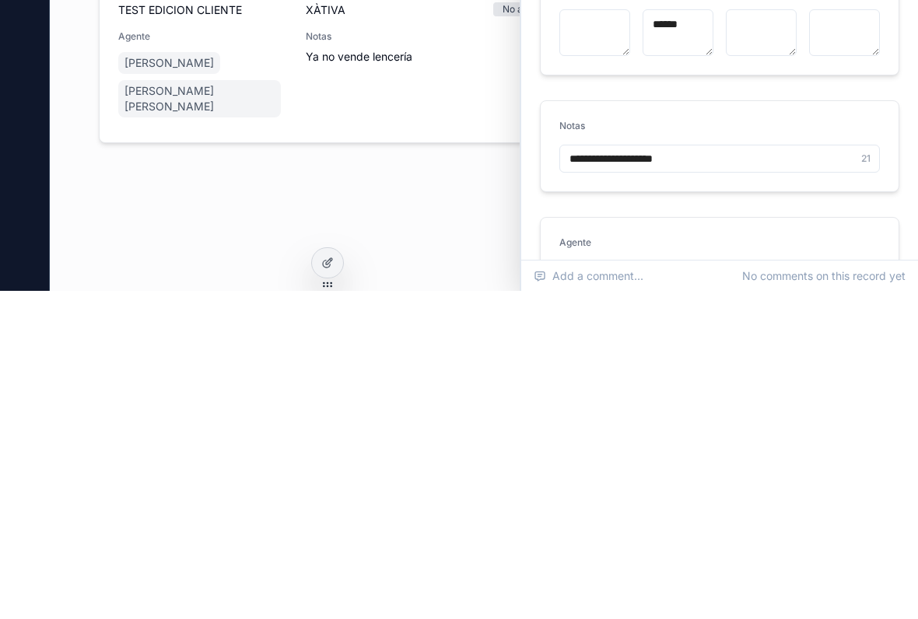
type input "**********"
click at [439, 163] on div "Estado de visitas Añade un Cliente Busca por Agente Pendiente 10 Visitado 0 No …" at bounding box center [484, 345] width 771 height 510
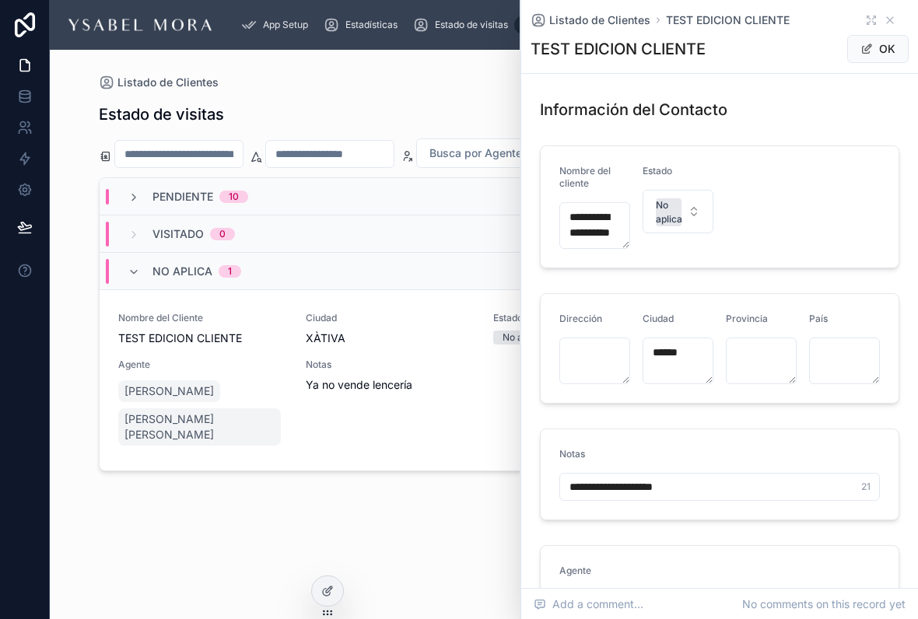
click at [883, 35] on button "OK" at bounding box center [877, 49] width 61 height 28
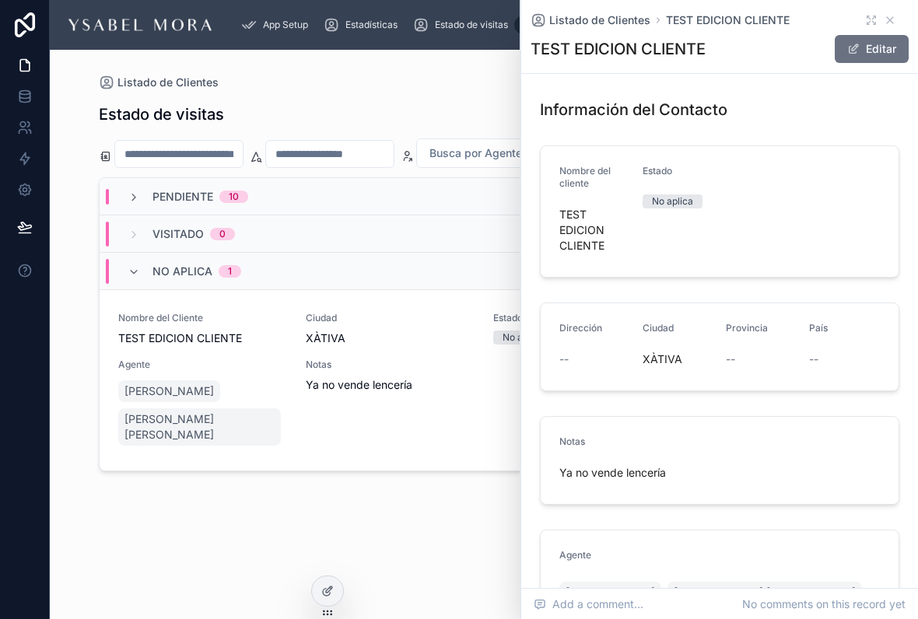
click at [437, 513] on div "Estado de visitas Añade un Cliente Busca por Agente Pendiente 10 Visitado 0 No …" at bounding box center [484, 345] width 771 height 510
click at [432, 476] on div "Estado de visitas Añade un Cliente Busca por Agente Pendiente 10 Visitado 0 No …" at bounding box center [484, 345] width 771 height 510
click at [902, 17] on div "Listado de Clientes TEST EDICION CLIENTE" at bounding box center [719, 20] width 378 height 16
click at [891, 54] on span "Esc" at bounding box center [894, 47] width 28 height 16
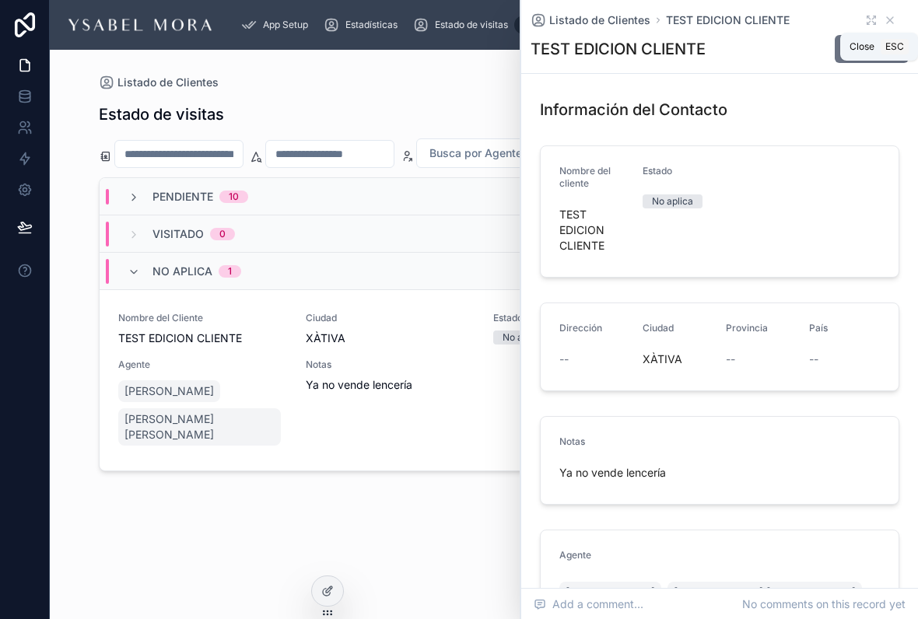
click at [896, 42] on span "Esc" at bounding box center [894, 46] width 25 height 12
click at [883, 15] on icon at bounding box center [889, 20] width 12 height 12
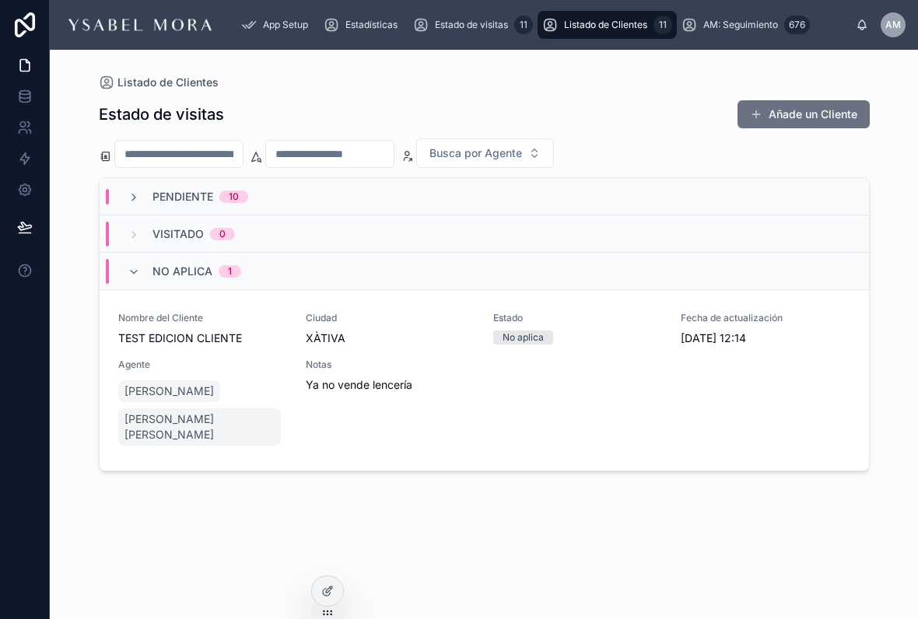
click at [887, 18] on div "AM" at bounding box center [892, 24] width 25 height 25
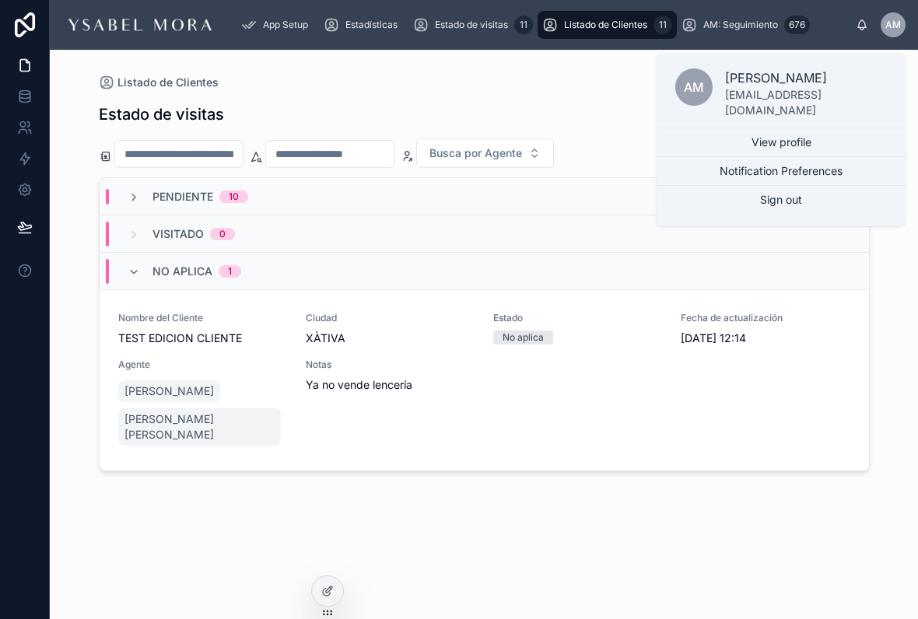
click at [615, 96] on div "Estado de visitas Añade un Cliente Busca por Agente Pendiente 10 Visitado 0 No …" at bounding box center [484, 345] width 771 height 510
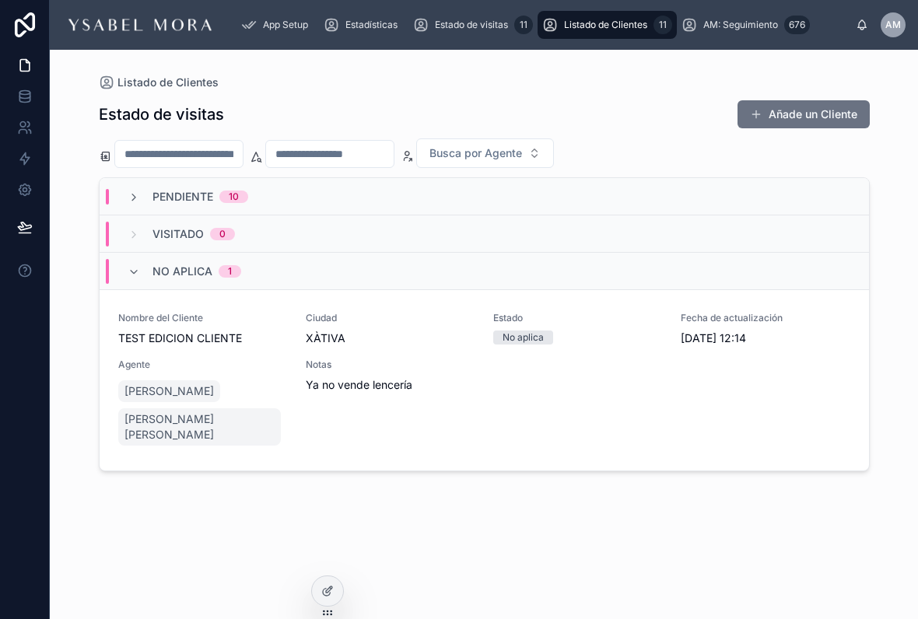
click at [397, 17] on div "Estadísticas" at bounding box center [364, 24] width 80 height 25
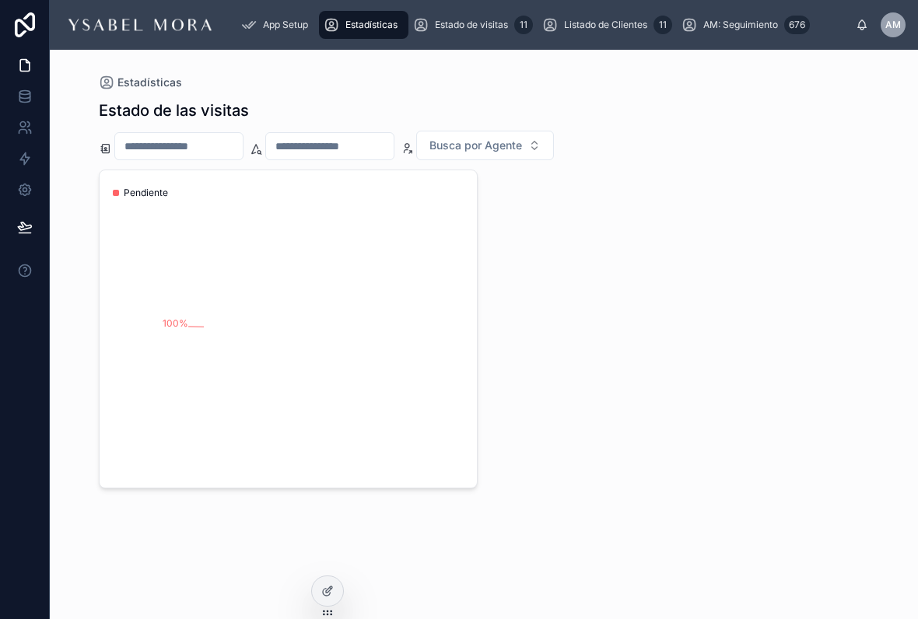
click at [495, 32] on div "Estado de visitas 11" at bounding box center [473, 24] width 120 height 25
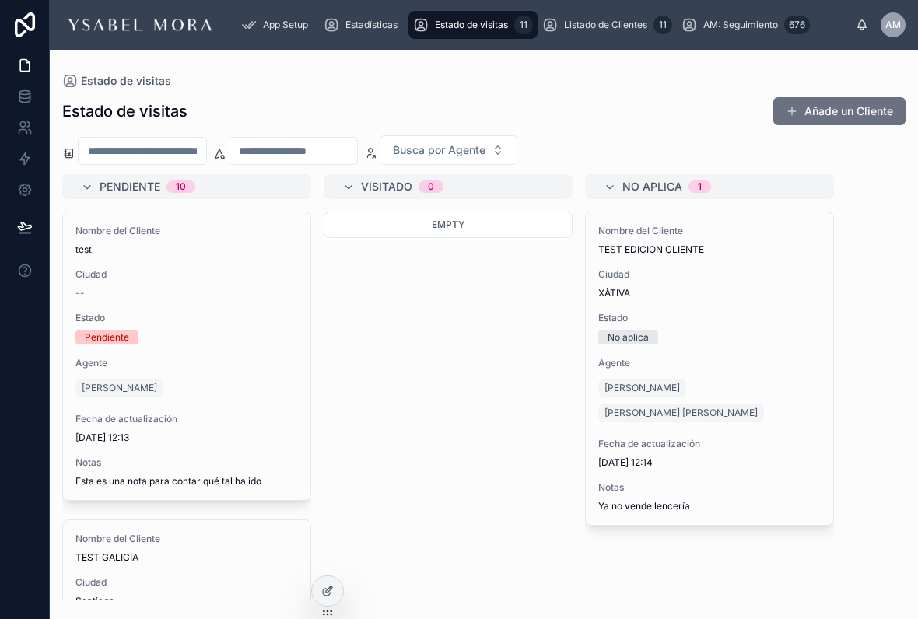
click at [634, 18] on div "Listado de Clientes 11" at bounding box center [607, 24] width 130 height 25
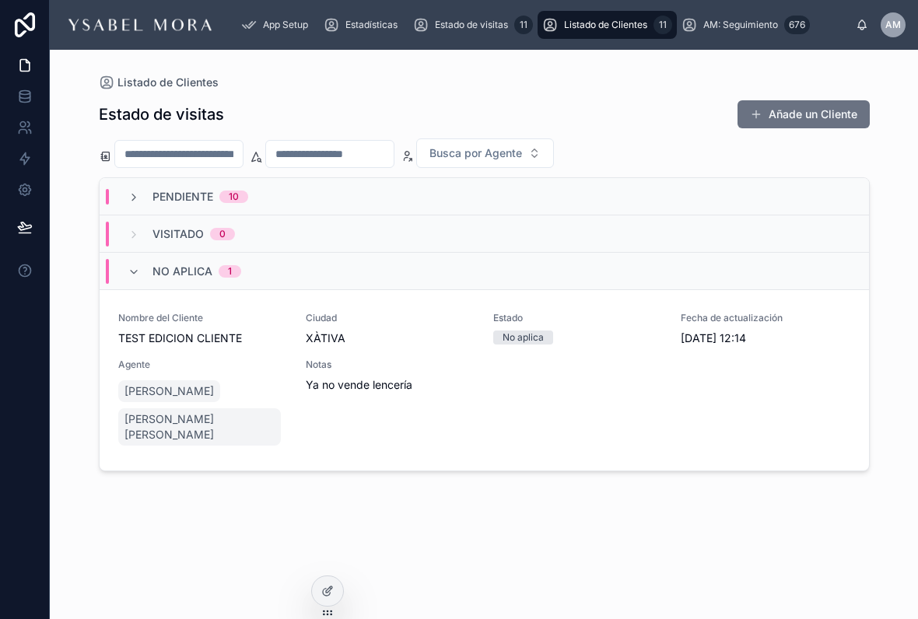
click at [138, 191] on icon at bounding box center [134, 197] width 12 height 12
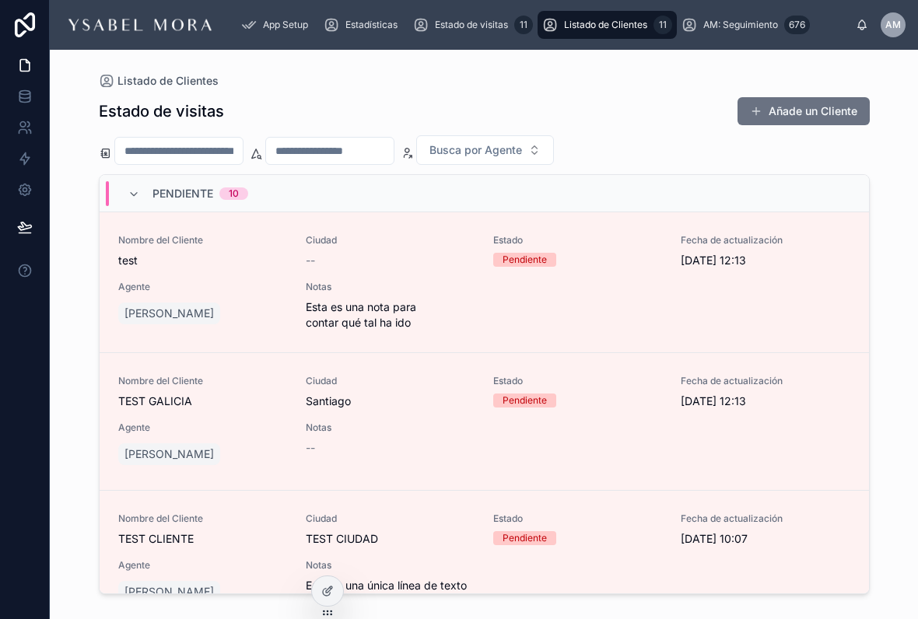
click at [429, 242] on span "Ciudad" at bounding box center [390, 240] width 169 height 12
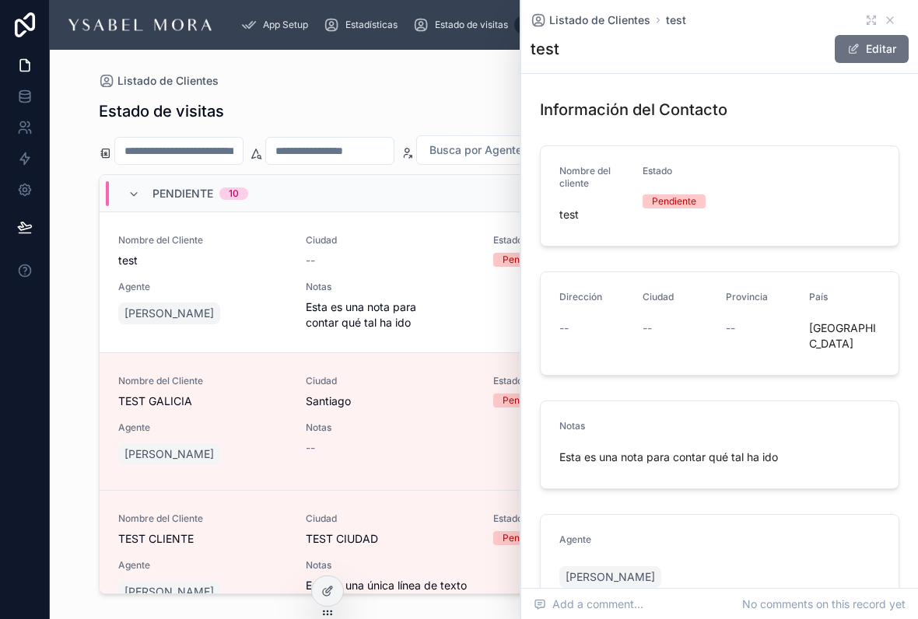
click at [876, 38] on button "Editar" at bounding box center [871, 49] width 74 height 28
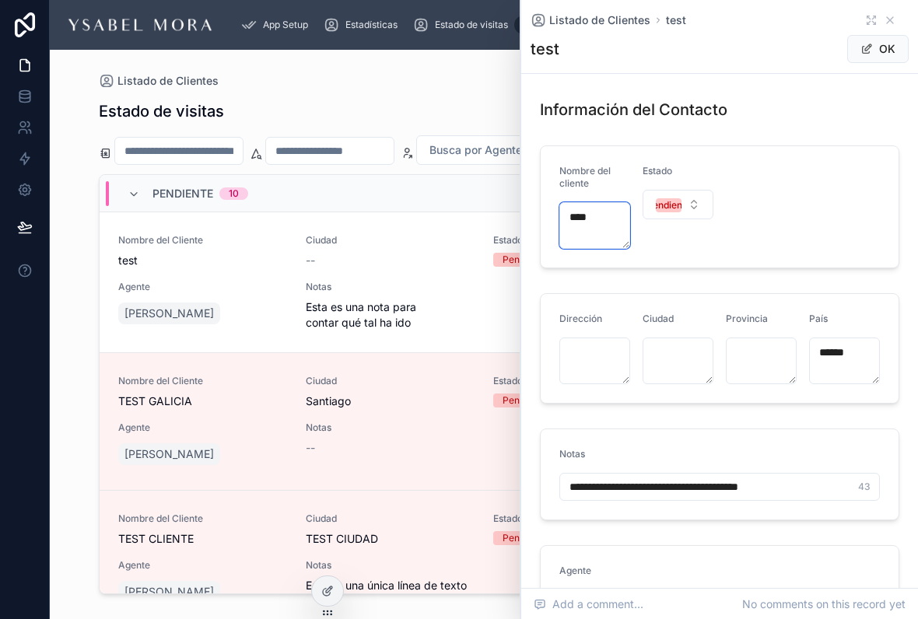
click at [599, 213] on textarea "****" at bounding box center [594, 225] width 71 height 47
type textarea "*"
click at [583, 206] on textarea "**********" at bounding box center [594, 225] width 71 height 47
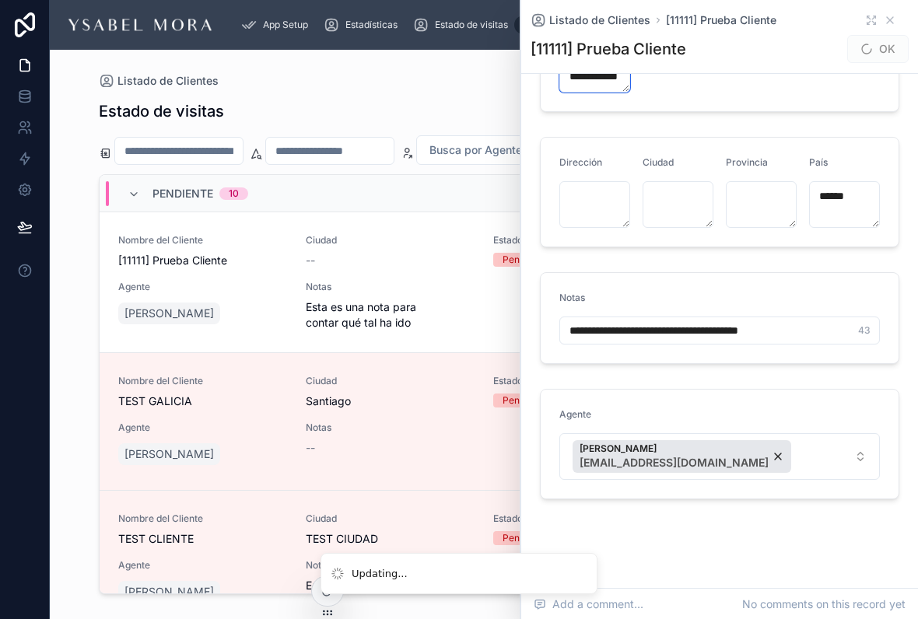
scroll to position [155, 0]
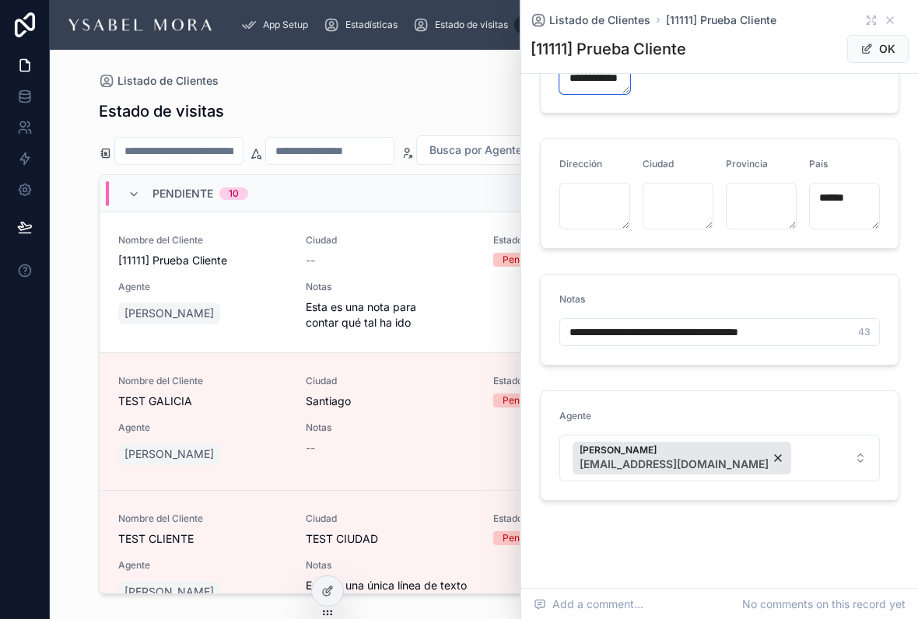
type textarea "**********"
click at [679, 201] on textarea at bounding box center [677, 206] width 71 height 47
type textarea "******"
click at [892, 46] on button "OK" at bounding box center [877, 49] width 61 height 28
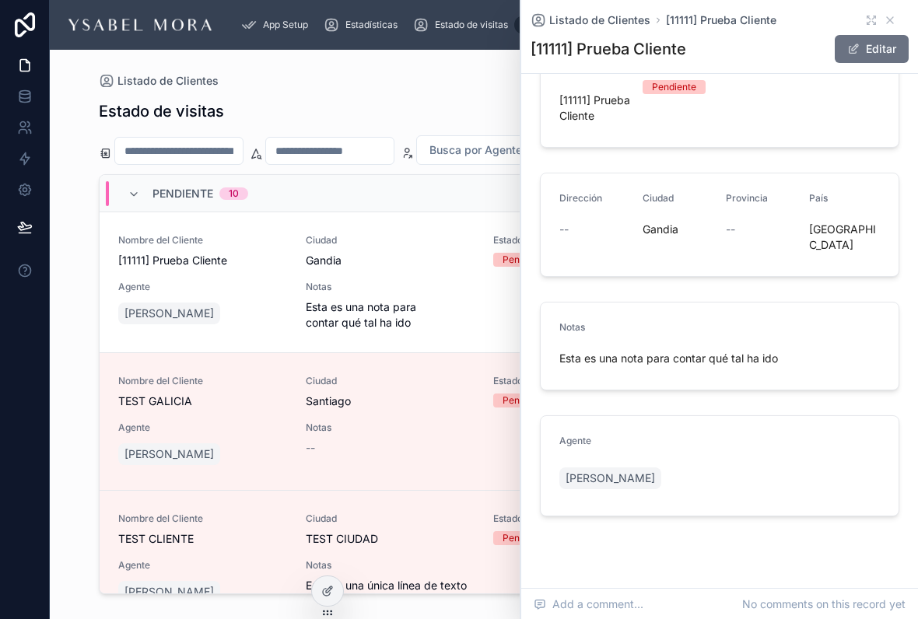
click at [460, 81] on div "Listado de Clientes" at bounding box center [484, 81] width 771 height 12
click at [479, 30] on span "Estado de visitas" at bounding box center [471, 25] width 73 height 12
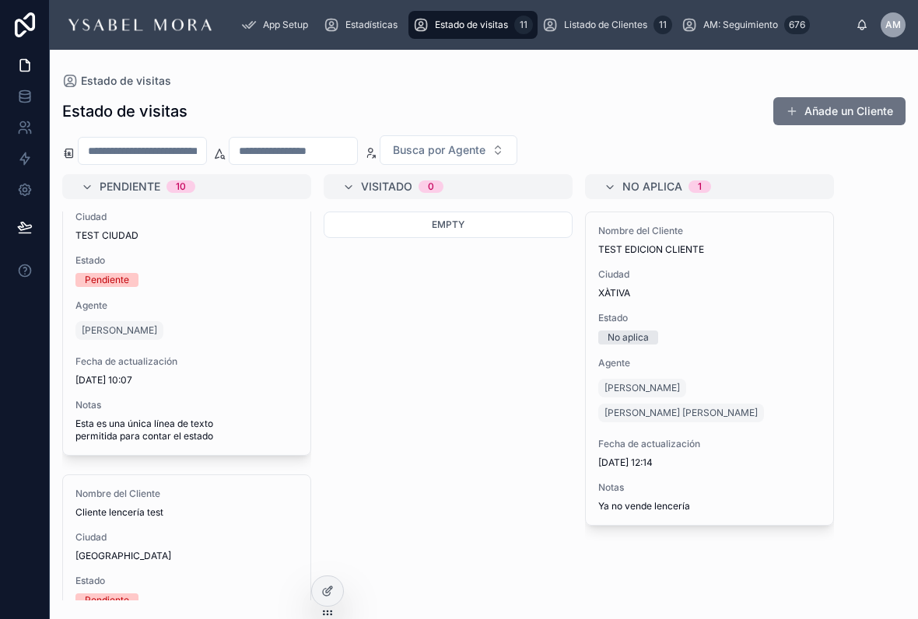
scroll to position [674, 0]
click at [254, 310] on span "Agente" at bounding box center [186, 305] width 222 height 12
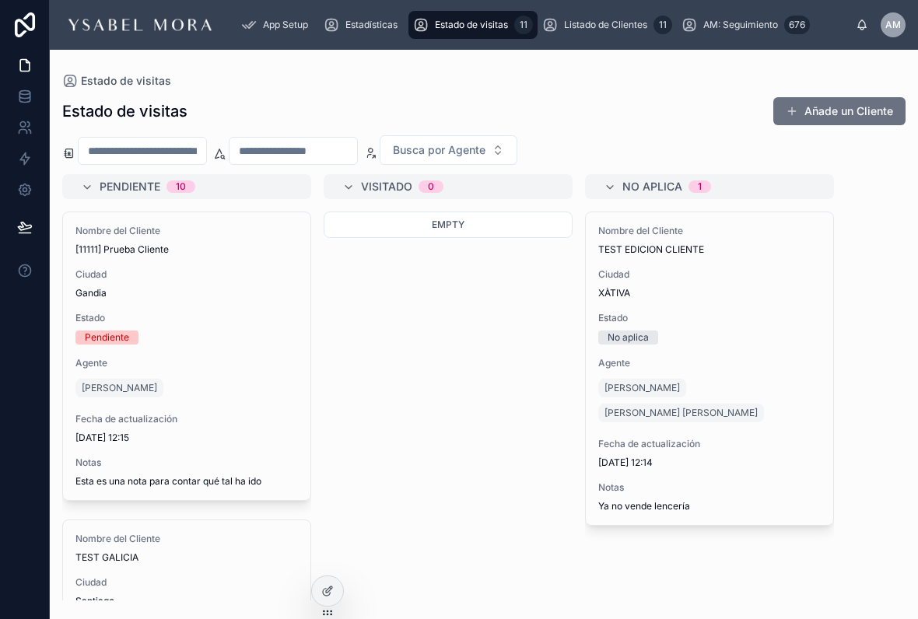
scroll to position [0, 0]
click at [760, 272] on span "Ciudad" at bounding box center [709, 274] width 222 height 12
click at [775, 359] on span "Agente" at bounding box center [709, 363] width 222 height 12
click at [782, 358] on span "Agente" at bounding box center [709, 363] width 222 height 12
click at [620, 23] on span "Listado de Clientes" at bounding box center [605, 25] width 83 height 12
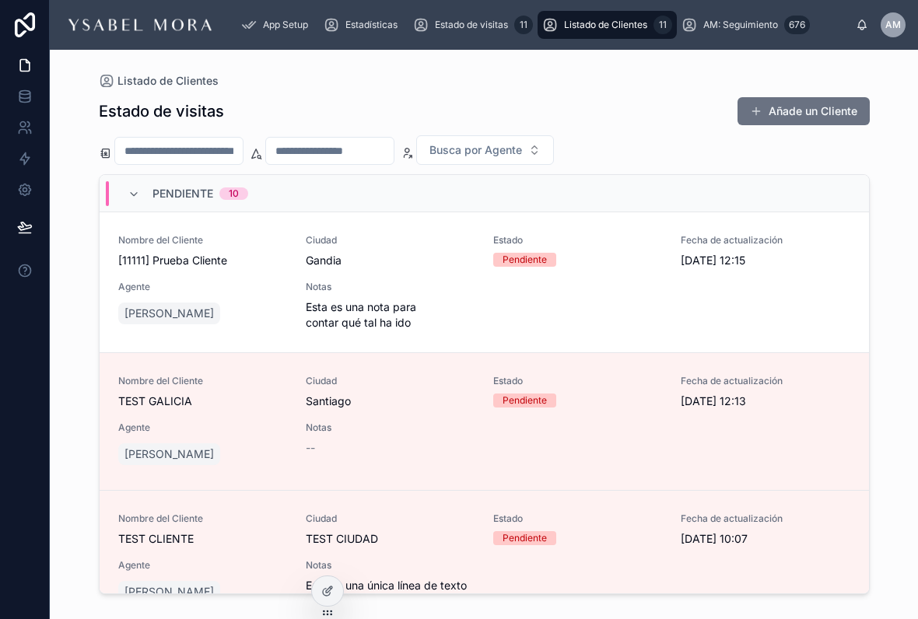
click at [459, 30] on span "Estado de visitas" at bounding box center [471, 25] width 73 height 12
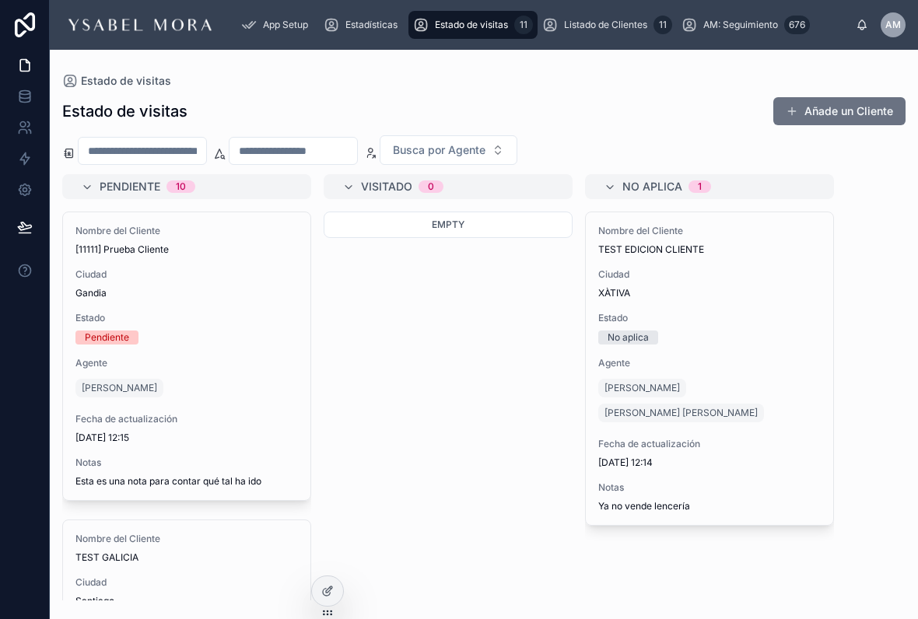
click at [748, 331] on div "No aplica" at bounding box center [709, 338] width 222 height 14
click at [614, 28] on span "Listado de Clientes" at bounding box center [605, 25] width 83 height 12
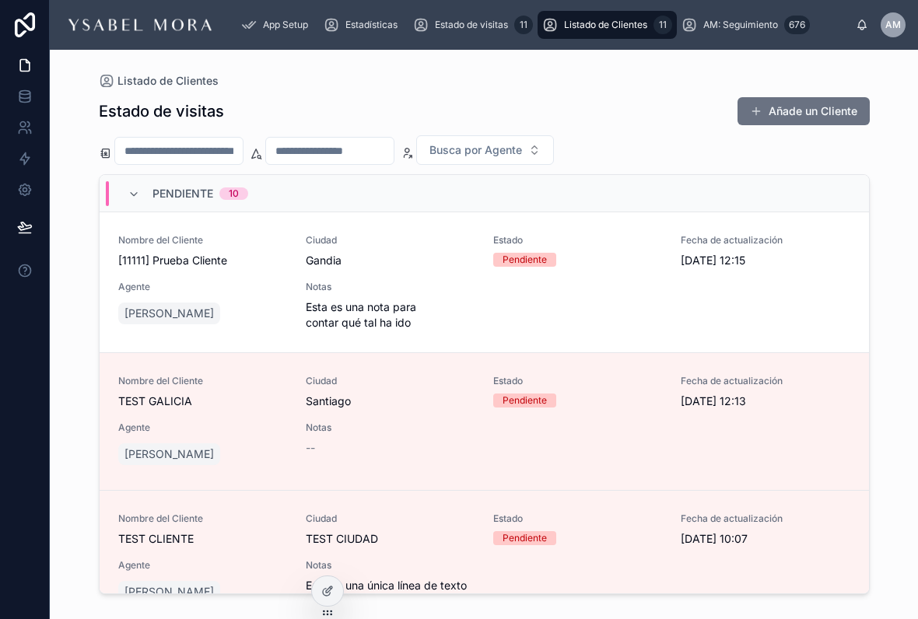
click at [135, 200] on icon at bounding box center [134, 194] width 12 height 12
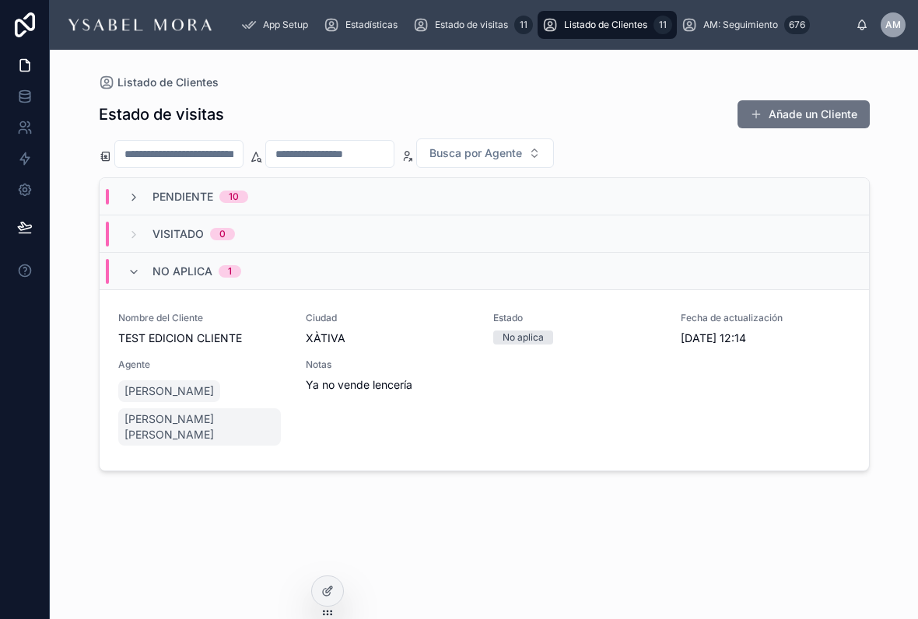
click at [506, 405] on div "Nombre del Cliente TEST EDICION CLIENTE Ciudad XÀTIVA Estado No aplica Fecha de…" at bounding box center [484, 380] width 732 height 137
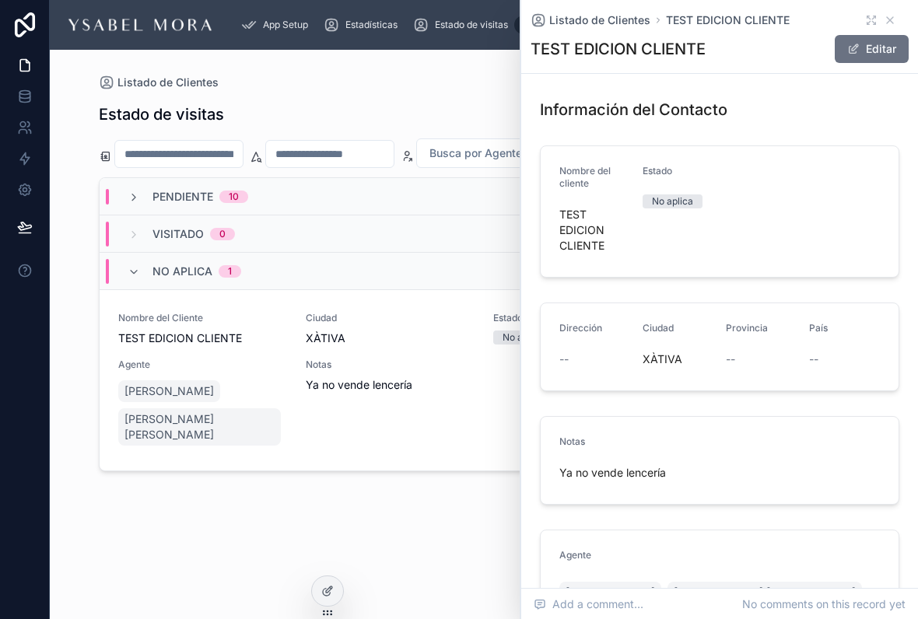
click at [869, 46] on button "Editar" at bounding box center [871, 49] width 74 height 28
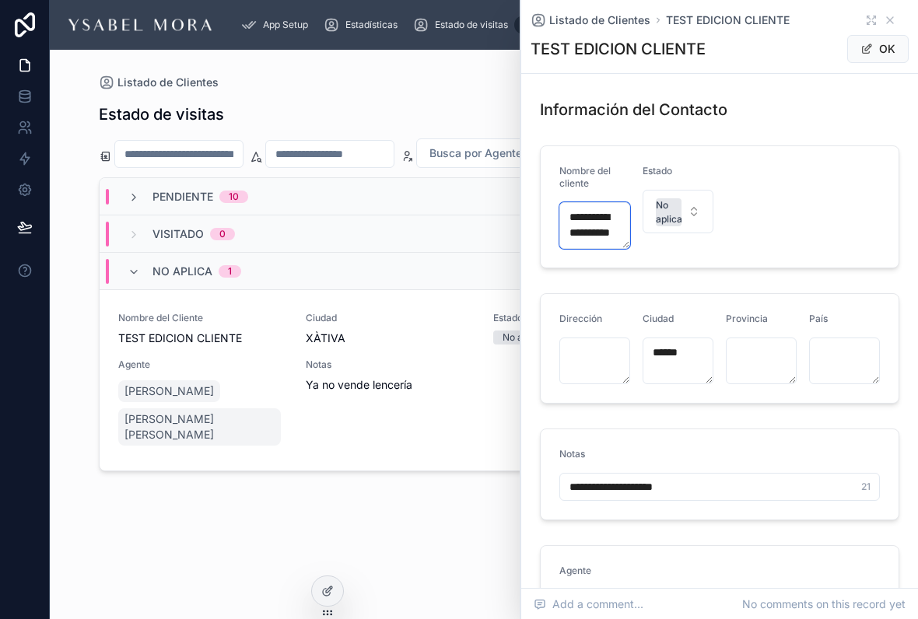
click at [586, 217] on textarea "**********" at bounding box center [594, 225] width 71 height 47
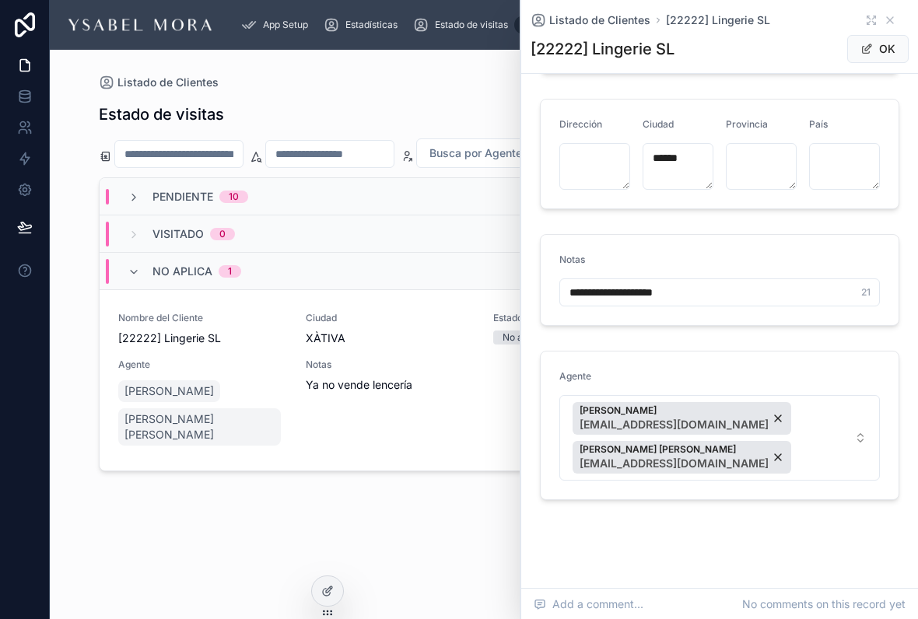
scroll to position [194, 0]
type textarea "**********"
click at [719, 285] on input "**********" at bounding box center [719, 293] width 319 height 22
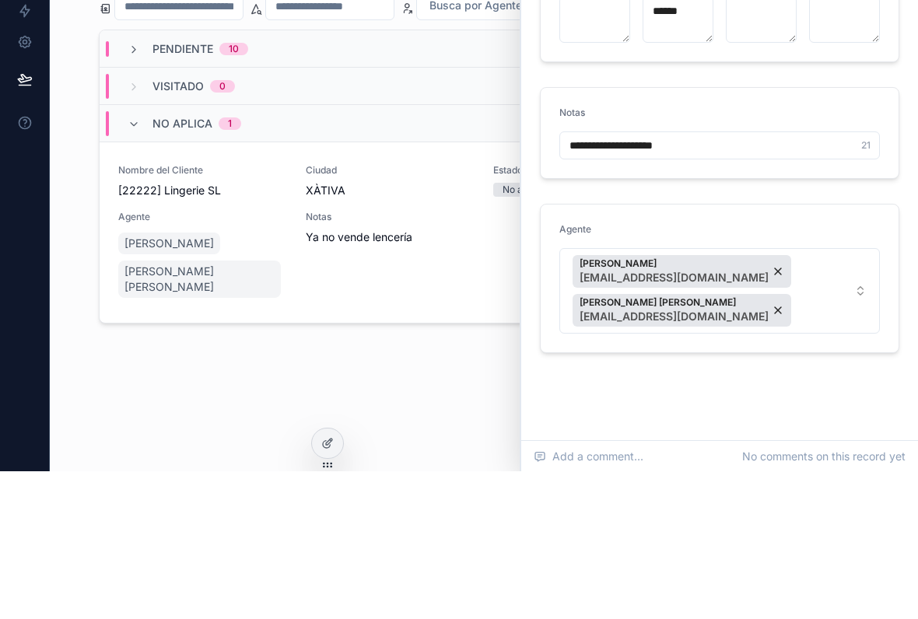
click at [690, 236] on form "**********" at bounding box center [719, 281] width 358 height 90
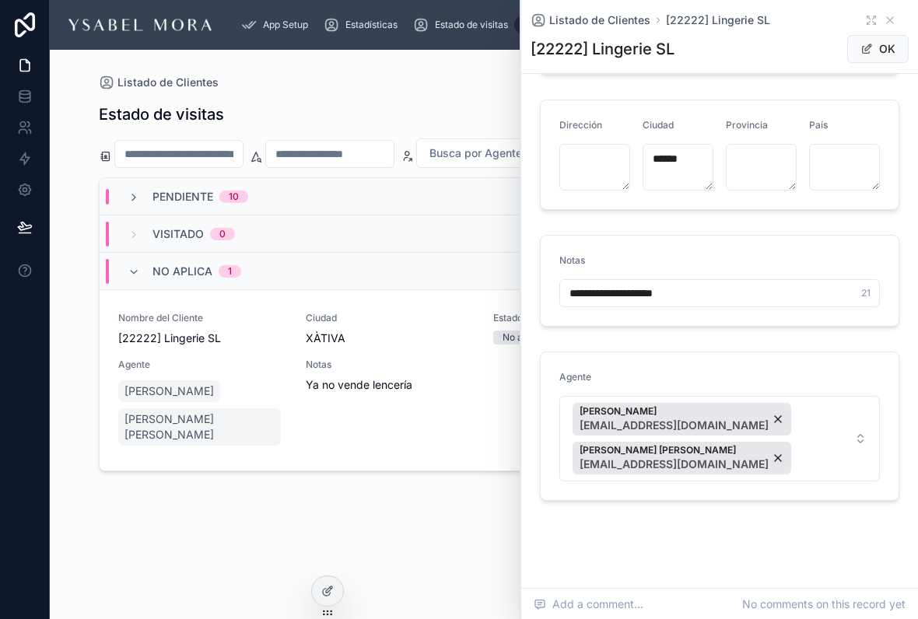
click at [705, 285] on input "**********" at bounding box center [719, 293] width 319 height 22
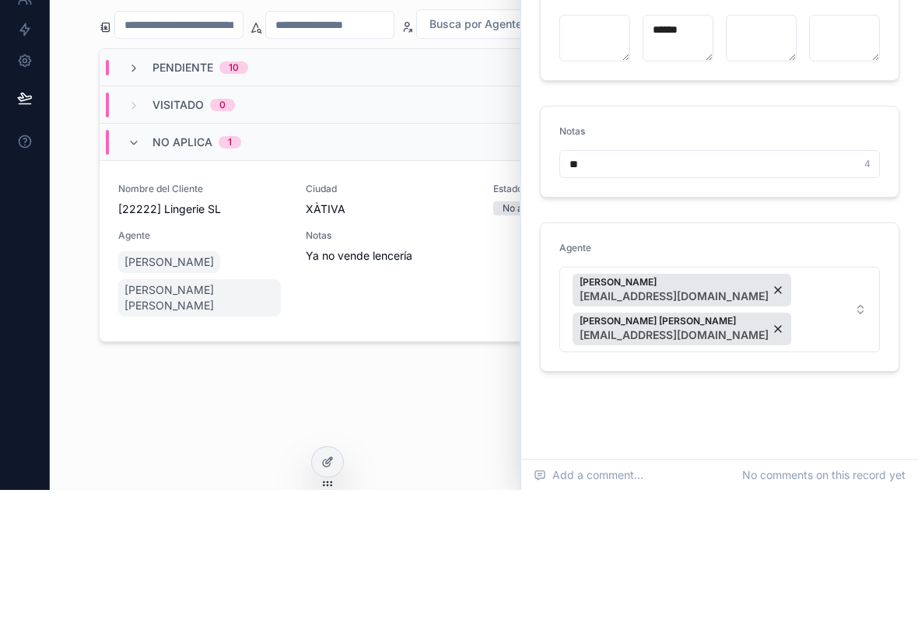
type input "*"
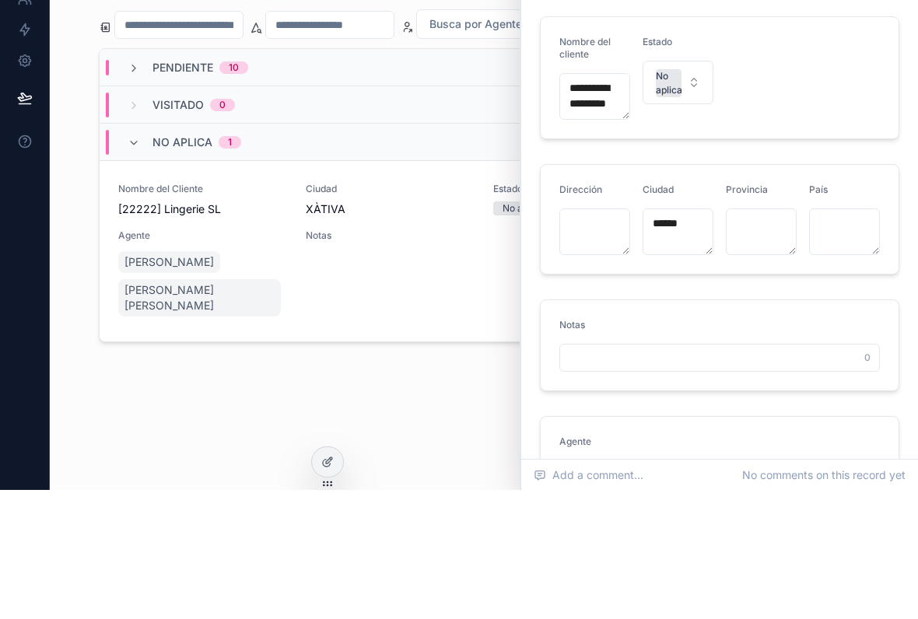
scroll to position [0, 0]
click at [909, 144] on div "**********" at bounding box center [719, 397] width 397 height 608
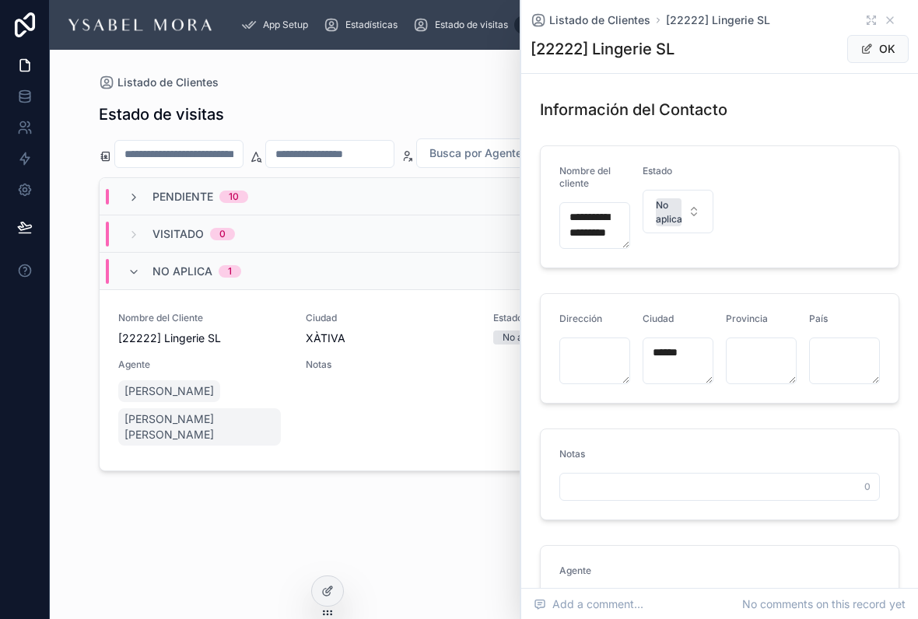
click at [886, 35] on button "OK" at bounding box center [877, 49] width 61 height 28
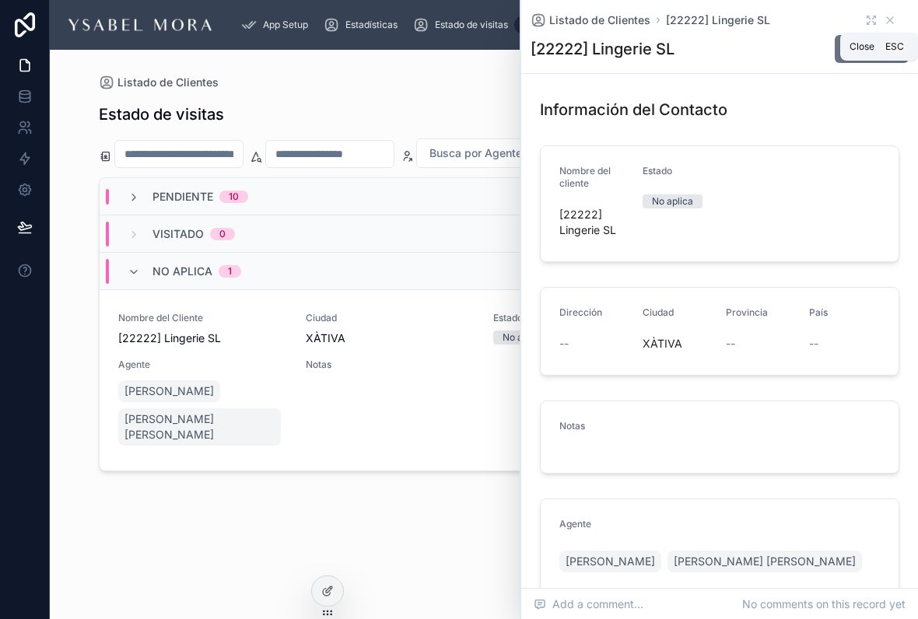
click at [894, 19] on icon at bounding box center [889, 20] width 12 height 12
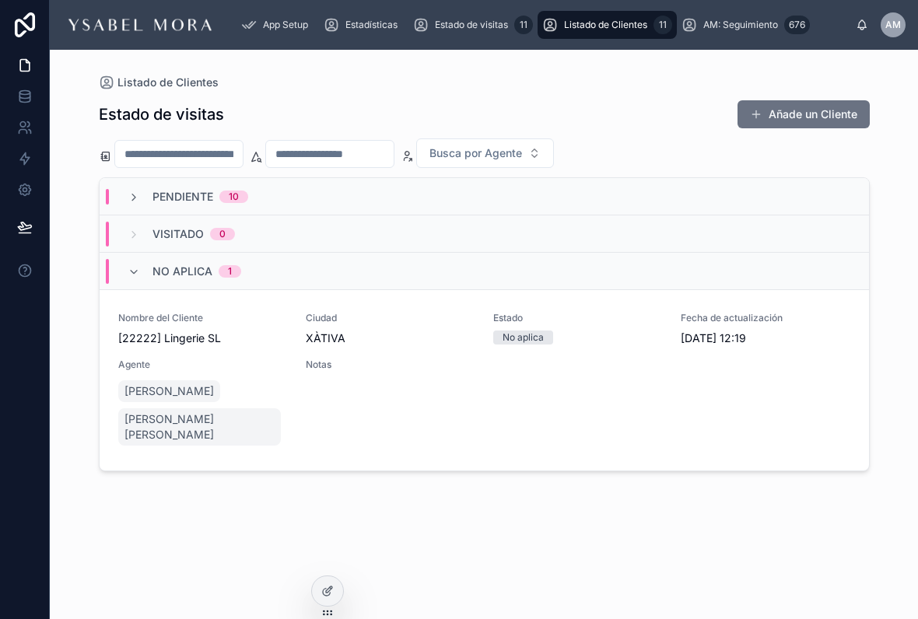
click at [895, 13] on div "AM" at bounding box center [892, 24] width 25 height 25
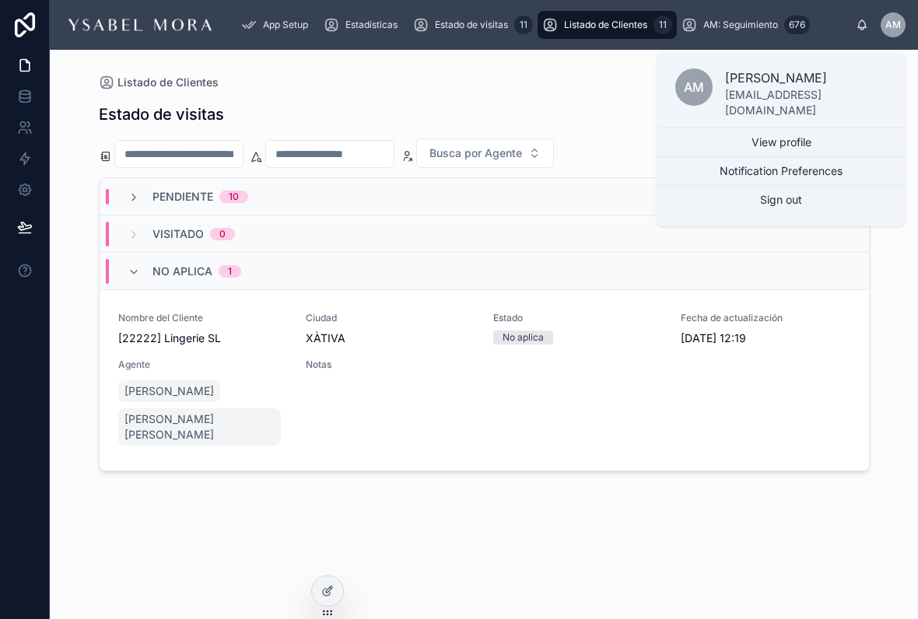
click at [624, 89] on div "Listado de Clientes" at bounding box center [484, 83] width 771 height 16
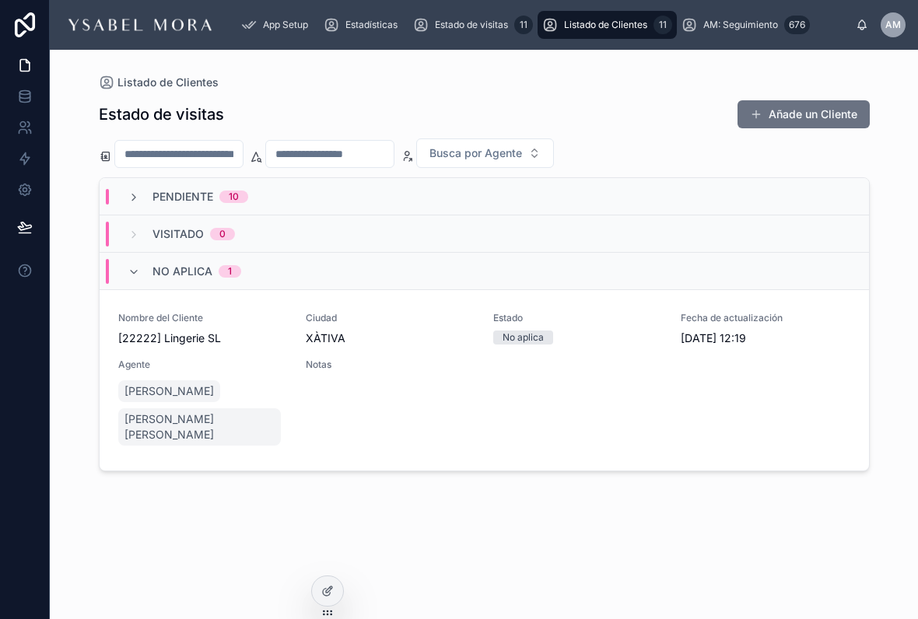
click at [464, 37] on div "Estado de visitas 11" at bounding box center [473, 24] width 120 height 25
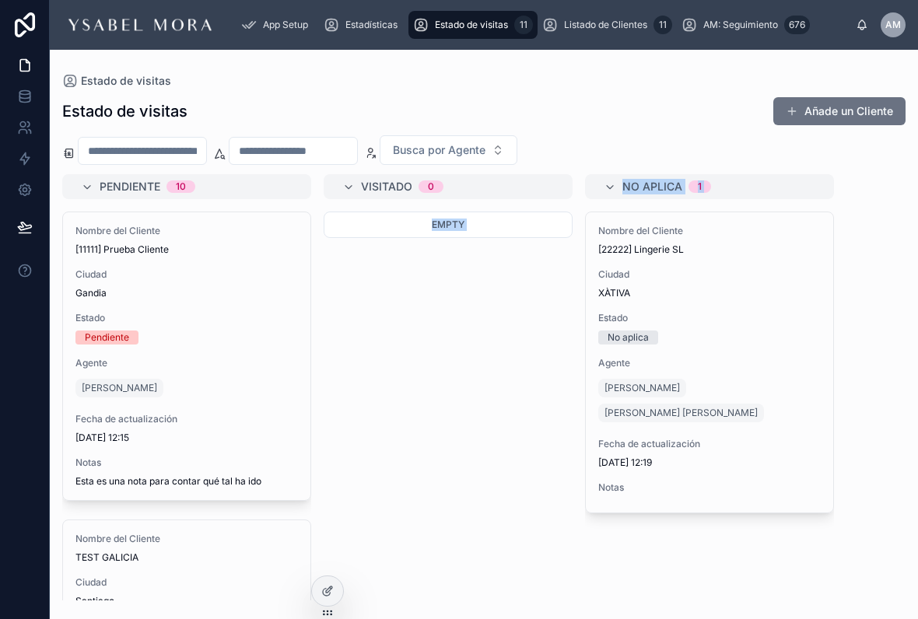
click at [716, 339] on div "No aplica" at bounding box center [709, 338] width 222 height 14
click at [477, 400] on div "Empty" at bounding box center [448, 406] width 249 height 389
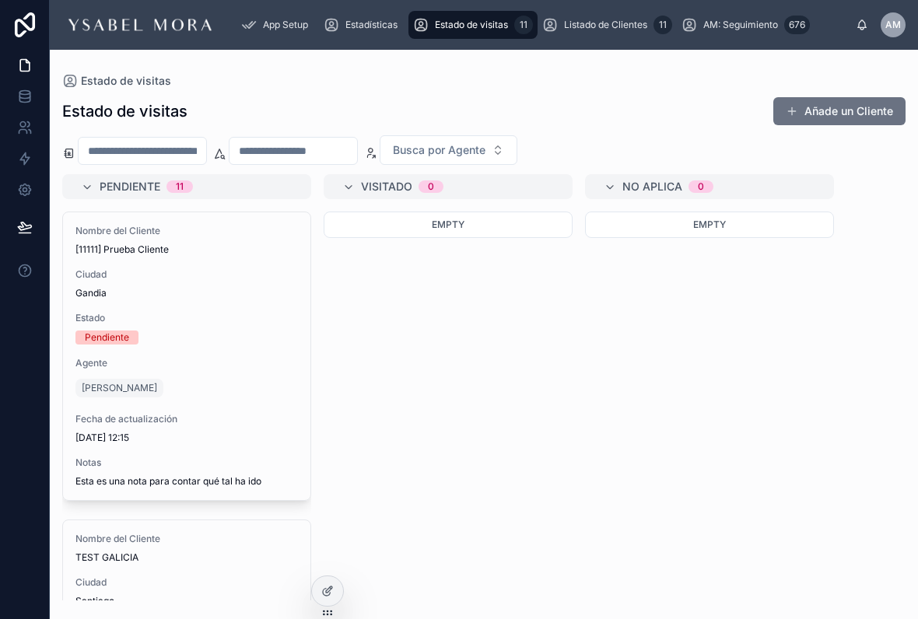
click at [385, 17] on div "Estadísticas" at bounding box center [364, 24] width 80 height 25
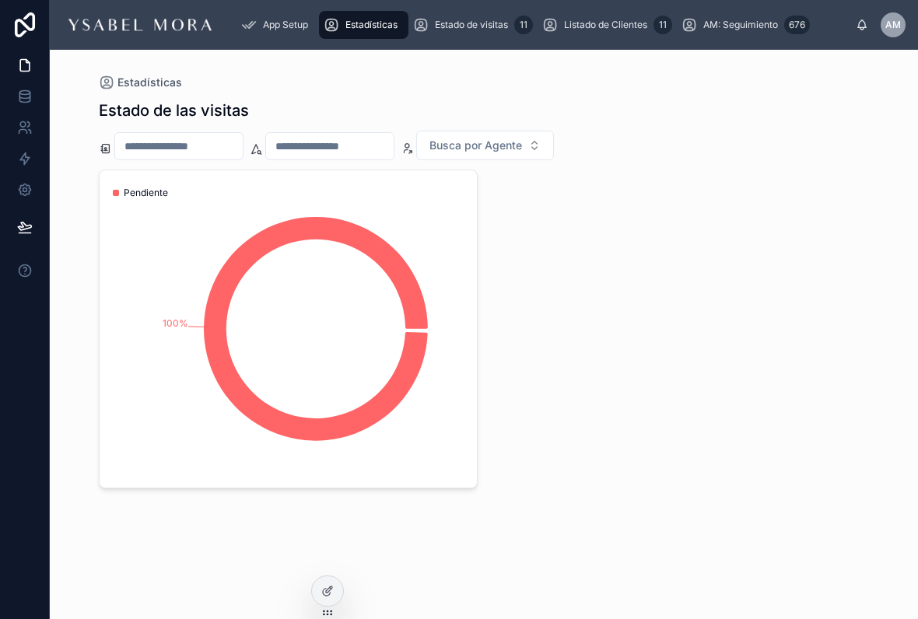
click at [498, 16] on div "Estado de visitas 11" at bounding box center [473, 24] width 120 height 25
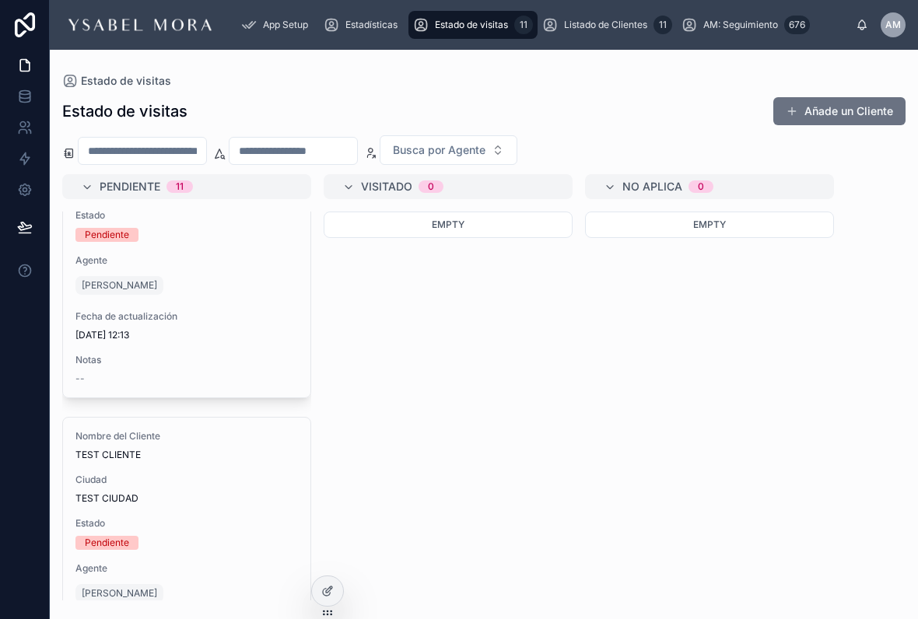
scroll to position [408, 0]
click at [205, 154] on input "text" at bounding box center [143, 151] width 128 height 22
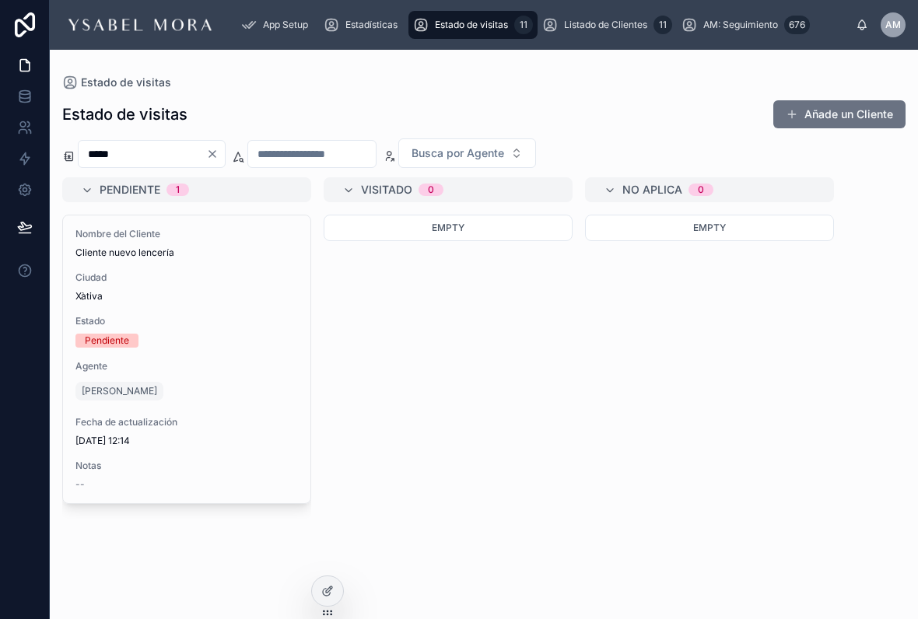
type input "*****"
click at [446, 96] on div "Estado de visitas Añade un Cliente ***** Busca por Agente Pendiente 1 Nombre de…" at bounding box center [484, 345] width 868 height 510
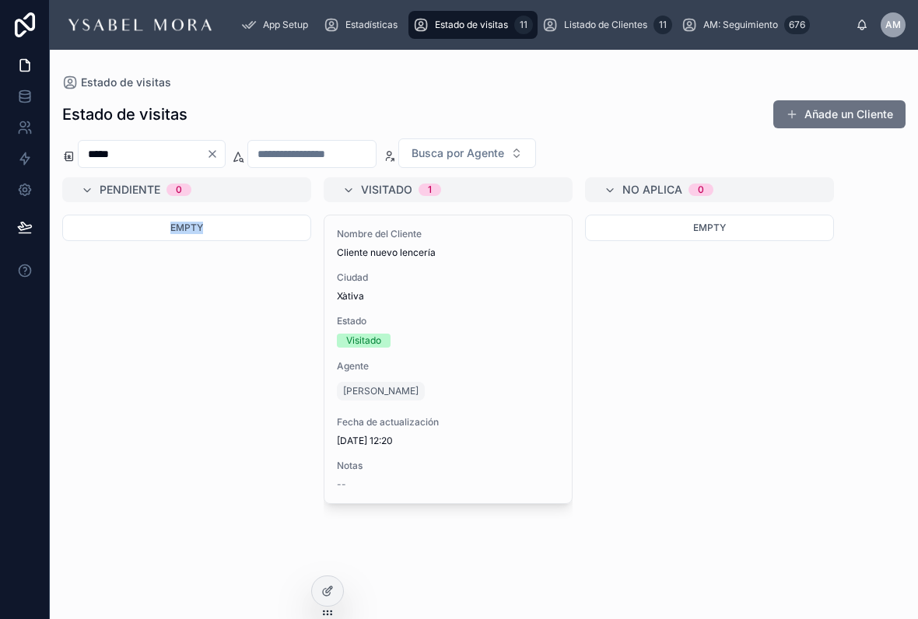
click at [638, 405] on div "Empty" at bounding box center [709, 408] width 249 height 386
click at [717, 382] on div "Empty" at bounding box center [709, 408] width 249 height 386
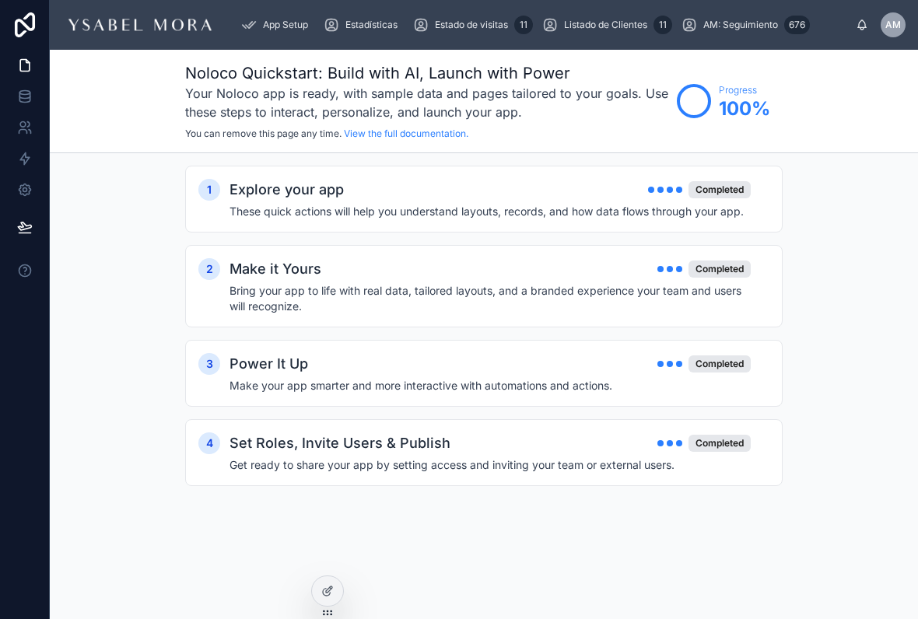
click at [391, 31] on div "Estadísticas" at bounding box center [364, 24] width 80 height 25
